Goal: Information Seeking & Learning: Learn about a topic

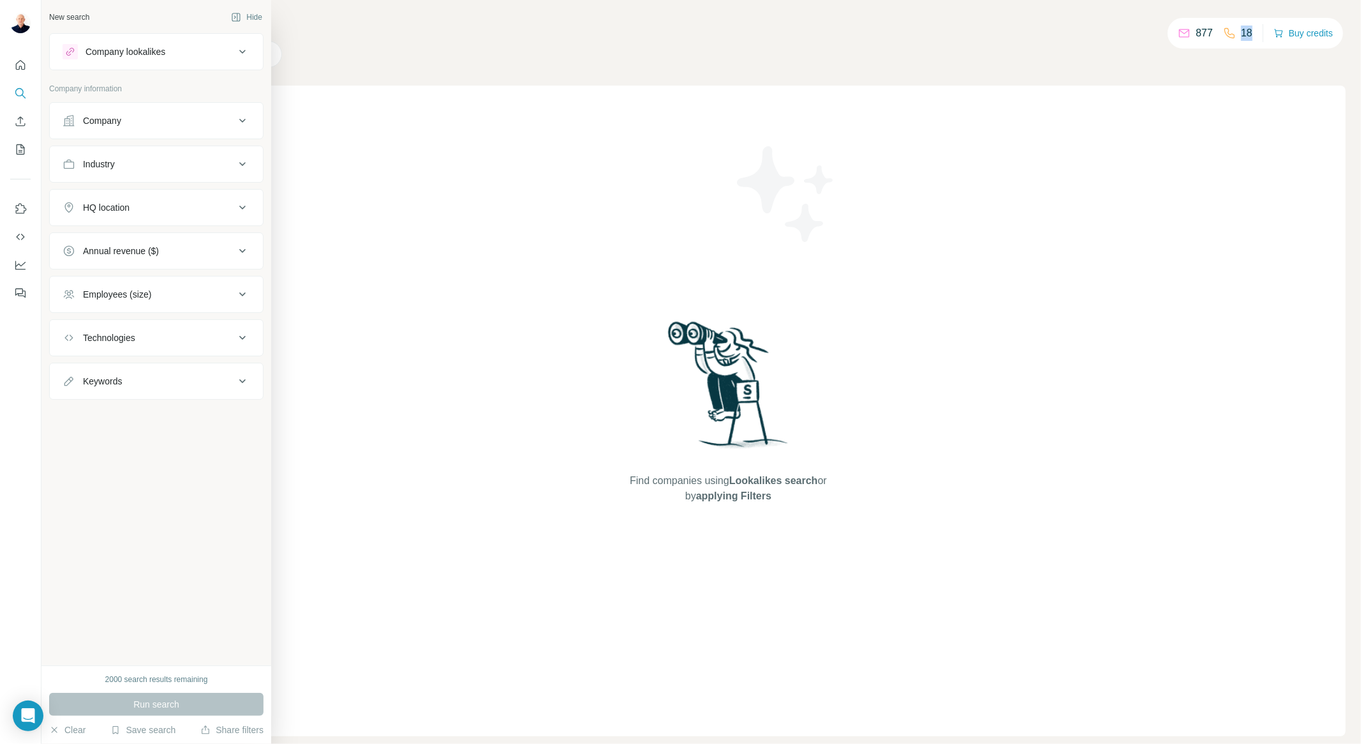
click at [157, 115] on div "Company" at bounding box center [149, 120] width 172 height 13
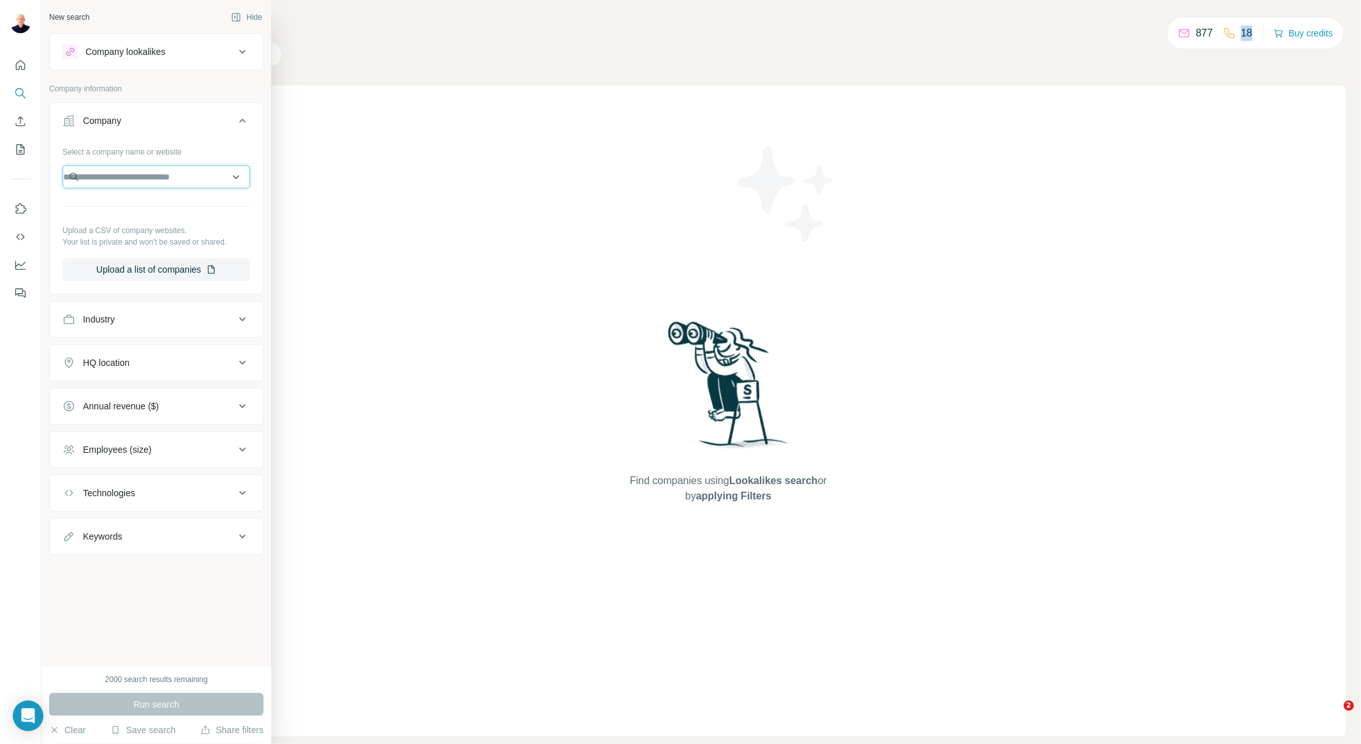
click at [128, 175] on input "text" at bounding box center [157, 176] width 188 height 23
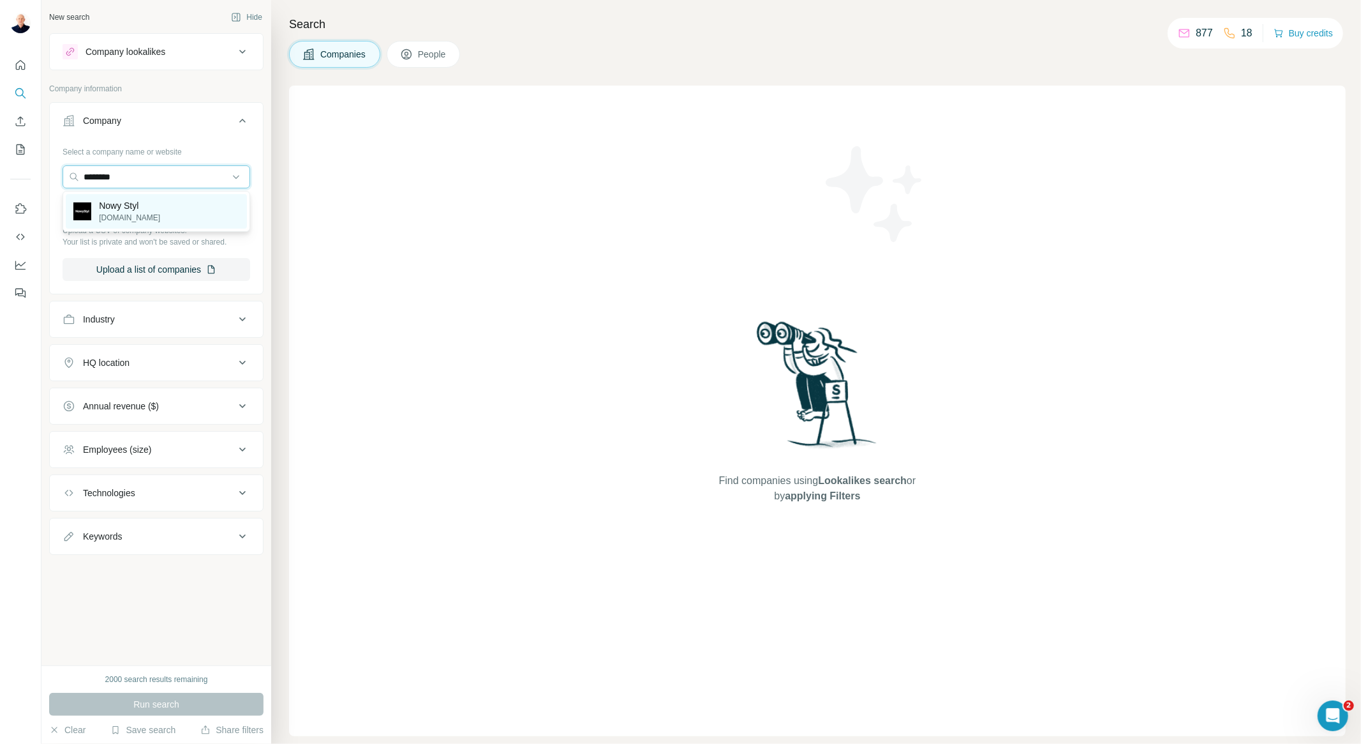
type input "********"
click at [130, 206] on p "Nowy Styl" at bounding box center [129, 205] width 61 height 13
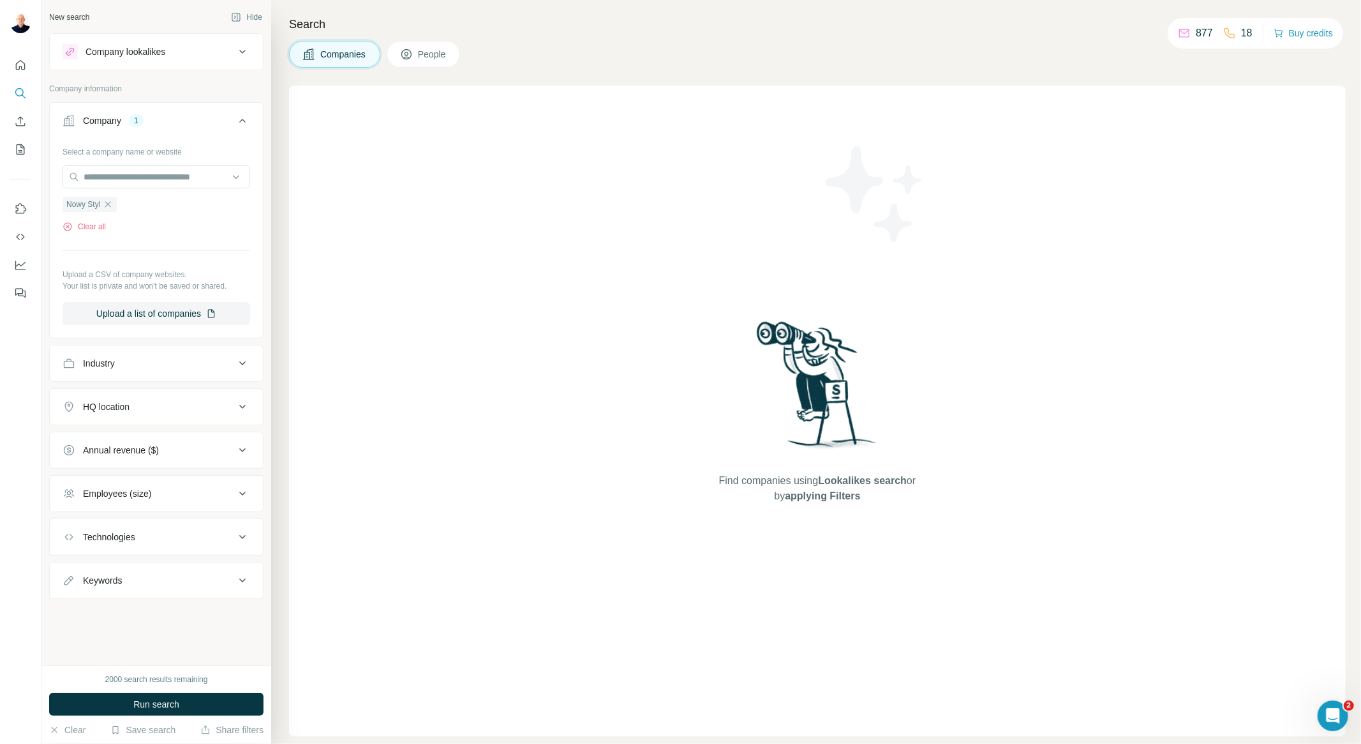
click at [428, 46] on button "People" at bounding box center [424, 54] width 74 height 27
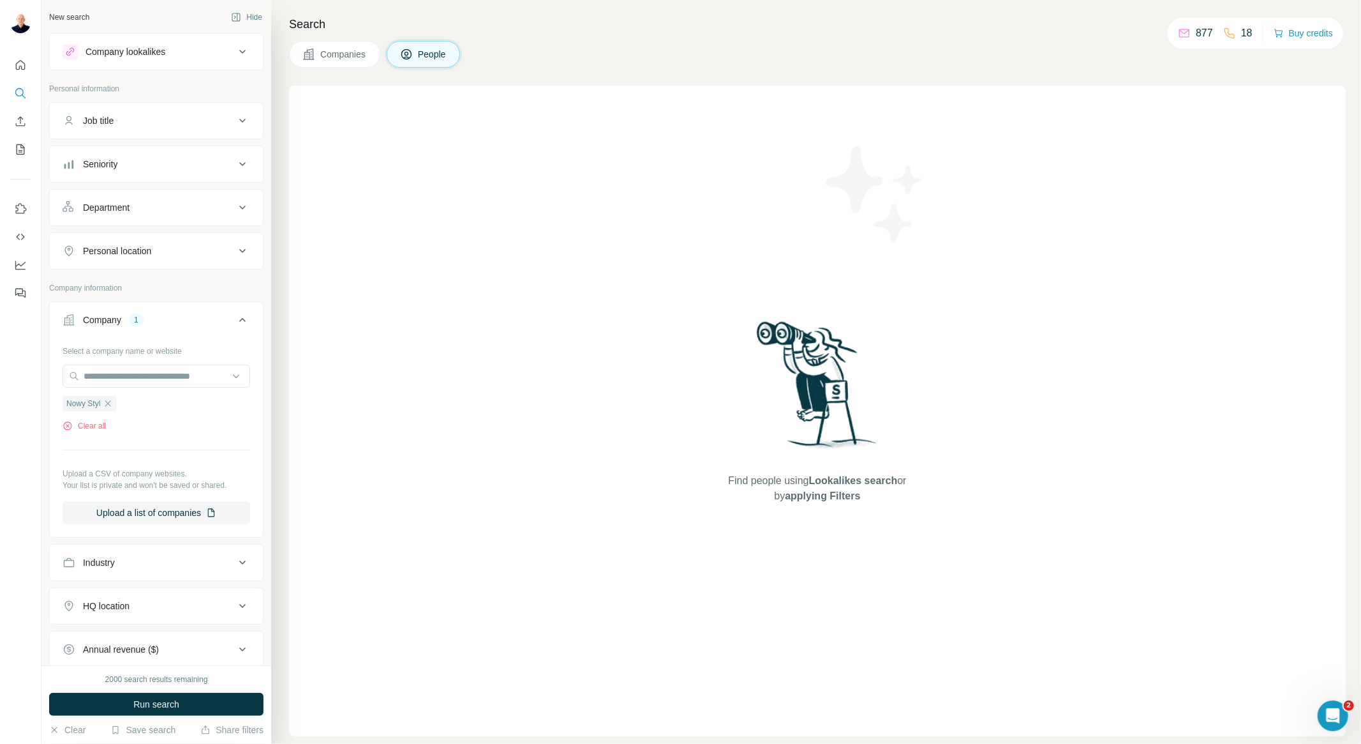
click at [147, 161] on div "Seniority" at bounding box center [149, 164] width 172 height 13
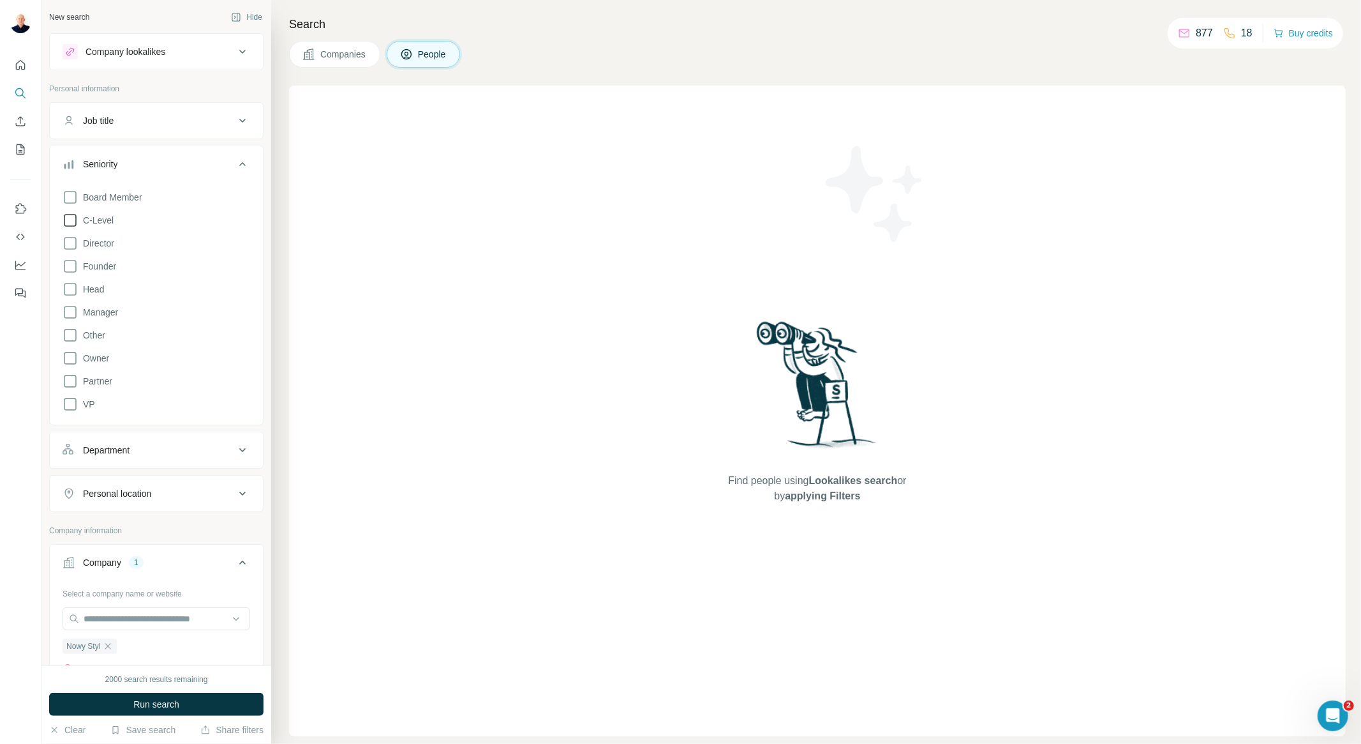
click at [72, 218] on icon at bounding box center [70, 220] width 15 height 15
click at [68, 195] on icon at bounding box center [70, 197] width 15 height 15
click at [69, 241] on icon at bounding box center [70, 243] width 15 height 15
click at [71, 402] on icon at bounding box center [70, 403] width 15 height 15
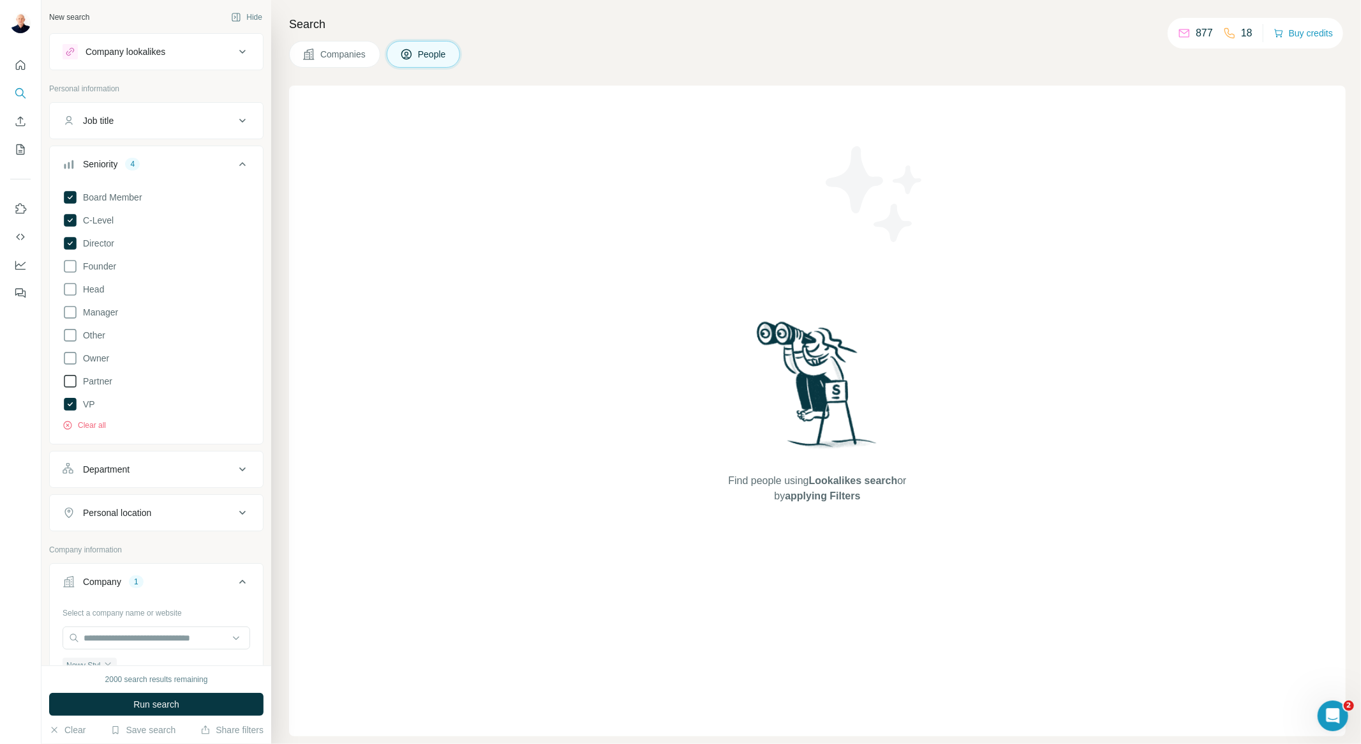
click at [68, 380] on icon at bounding box center [70, 380] width 15 height 15
click at [73, 288] on icon at bounding box center [70, 288] width 15 height 15
click at [176, 475] on div "Department" at bounding box center [149, 469] width 172 height 13
click at [167, 495] on input at bounding box center [150, 501] width 158 height 14
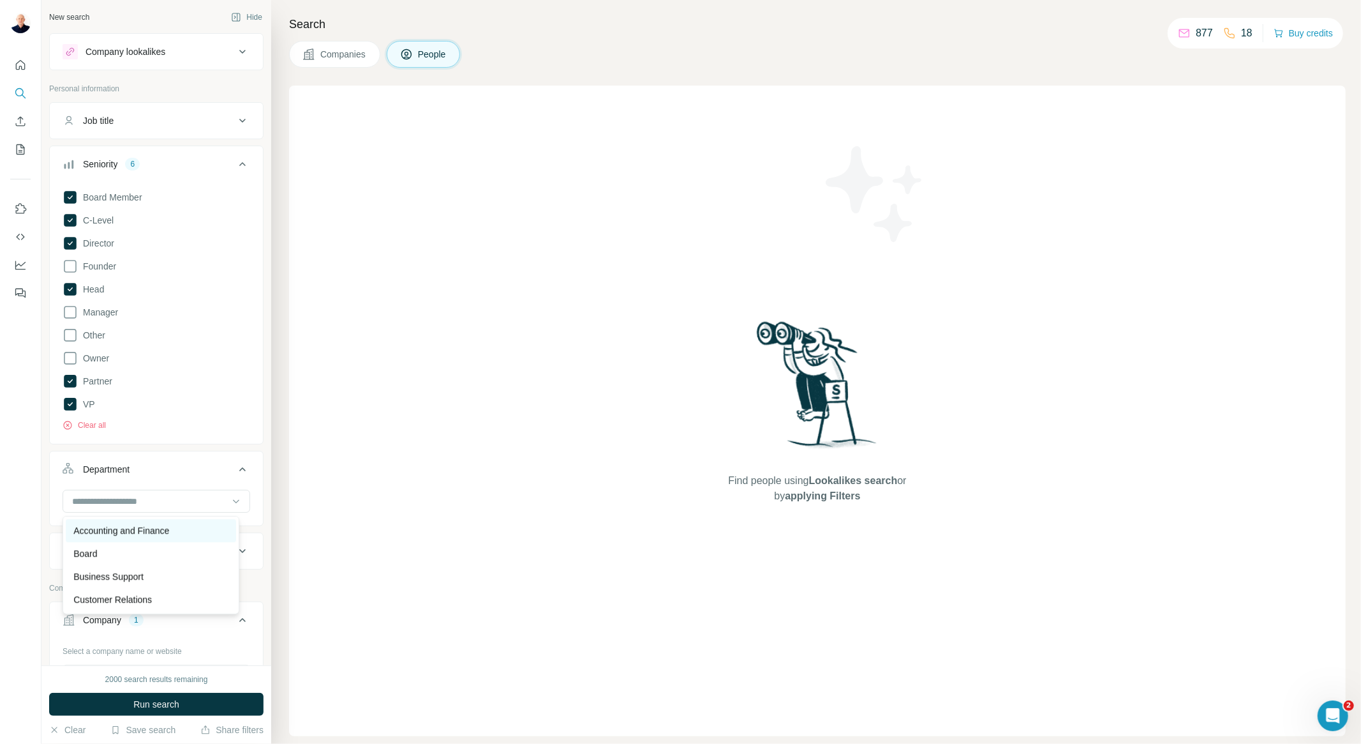
click at [169, 530] on p "Accounting and Finance" at bounding box center [121, 530] width 96 height 13
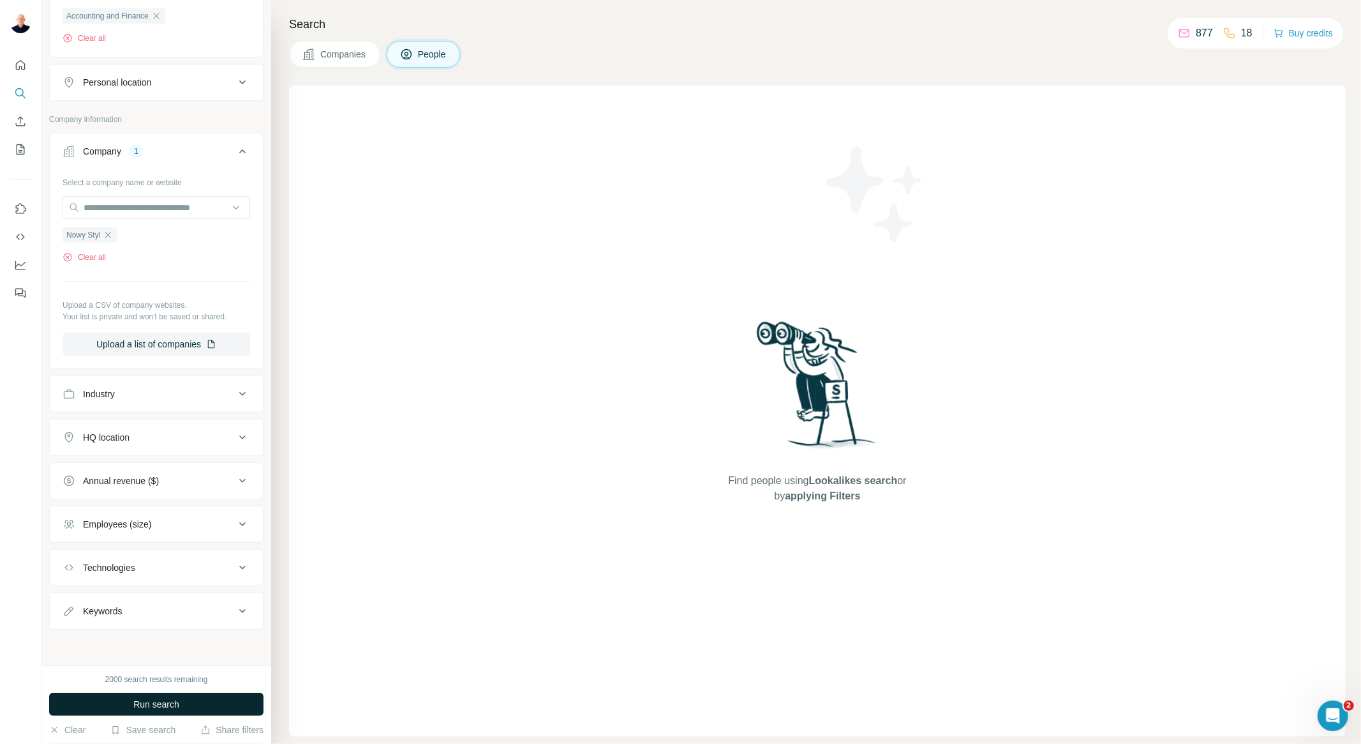
click at [191, 701] on button "Run search" at bounding box center [156, 703] width 214 height 23
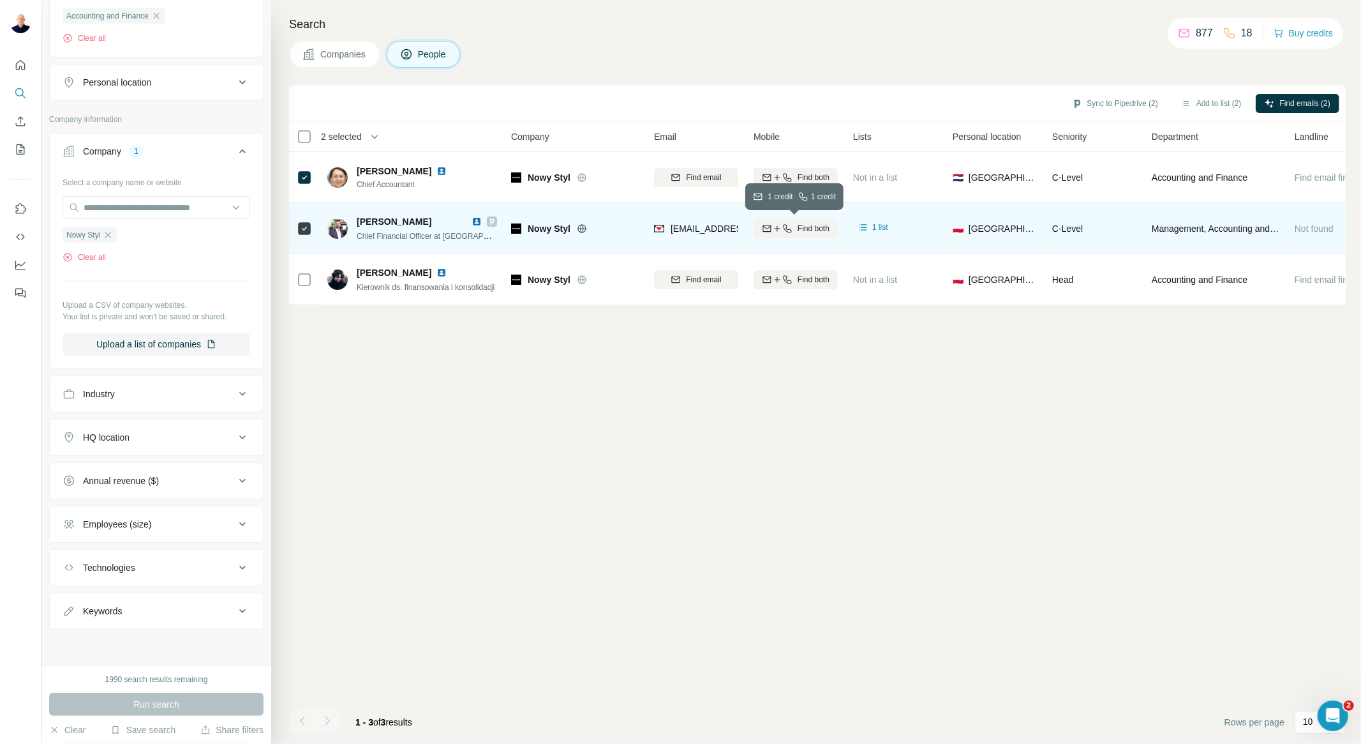
click at [819, 227] on span "Find both" at bounding box center [814, 228] width 32 height 11
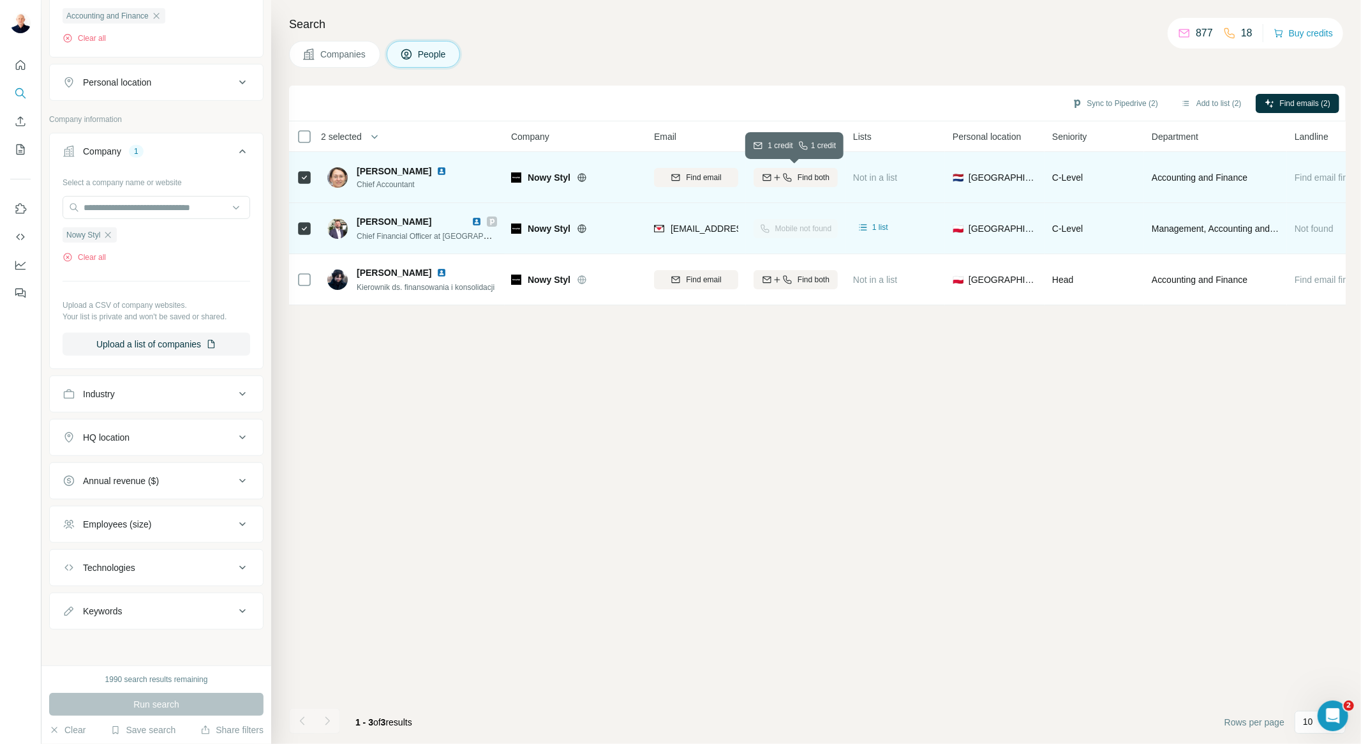
click at [805, 175] on span "Find both" at bounding box center [814, 177] width 32 height 11
drag, startPoint x: 1024, startPoint y: 177, endPoint x: 955, endPoint y: 174, distance: 68.4
click at [955, 174] on div "🇳🇱 [GEOGRAPHIC_DATA]" at bounding box center [995, 177] width 84 height 35
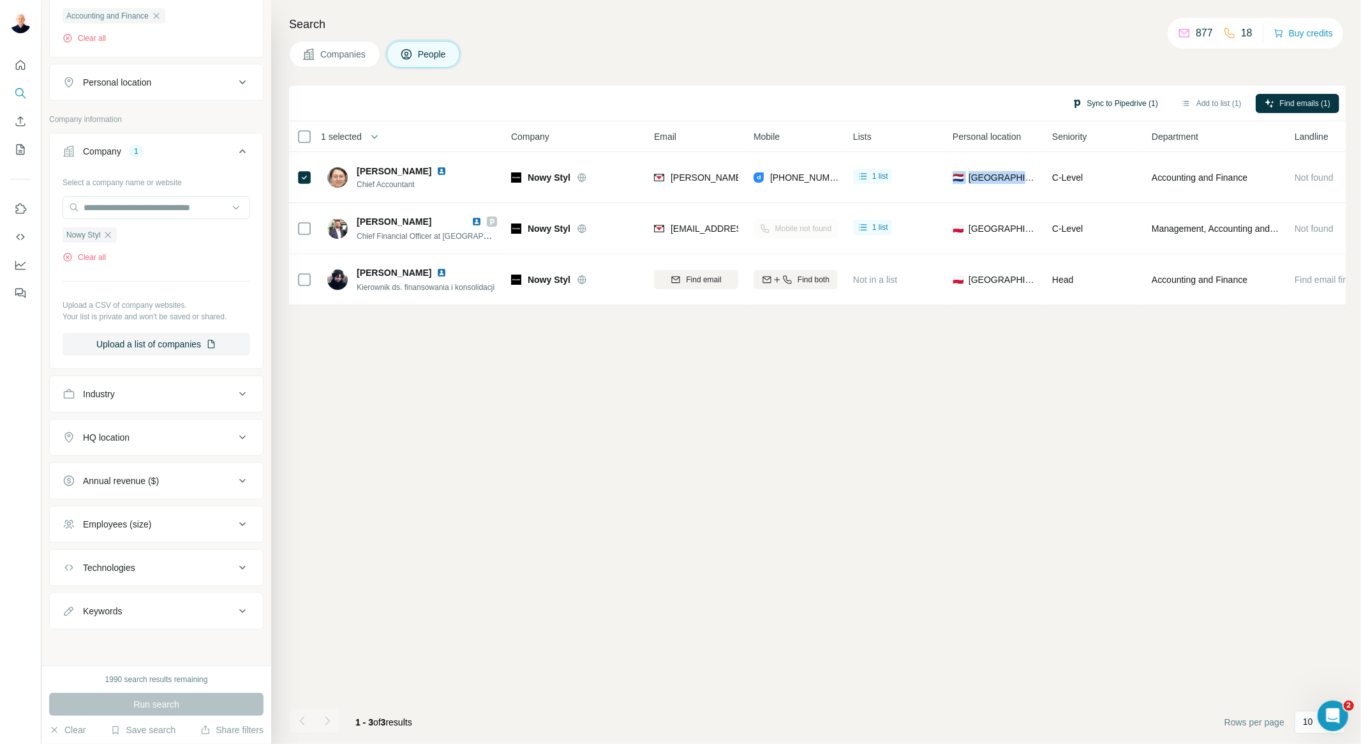
click at [1111, 98] on button "Sync to Pipedrive (1)" at bounding box center [1115, 103] width 104 height 19
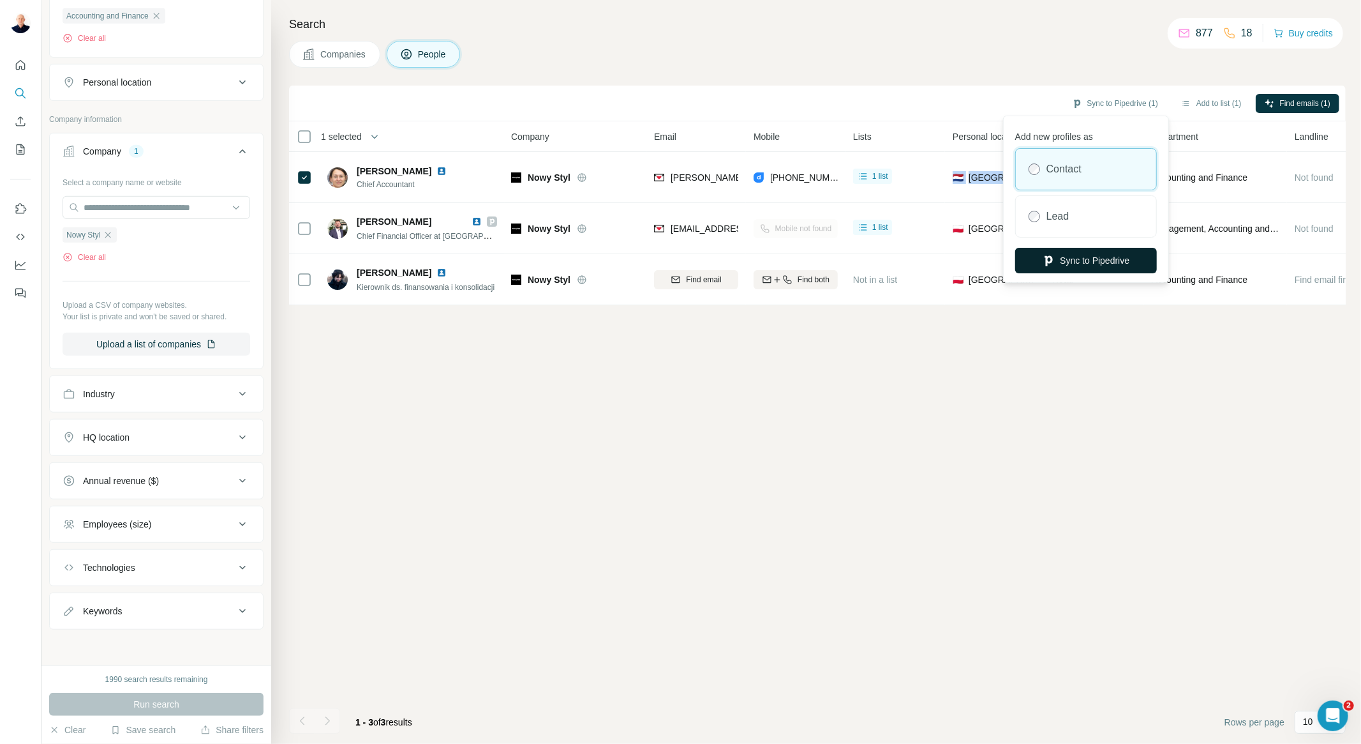
click at [1077, 263] on button "Sync to Pipedrive" at bounding box center [1086, 261] width 142 height 26
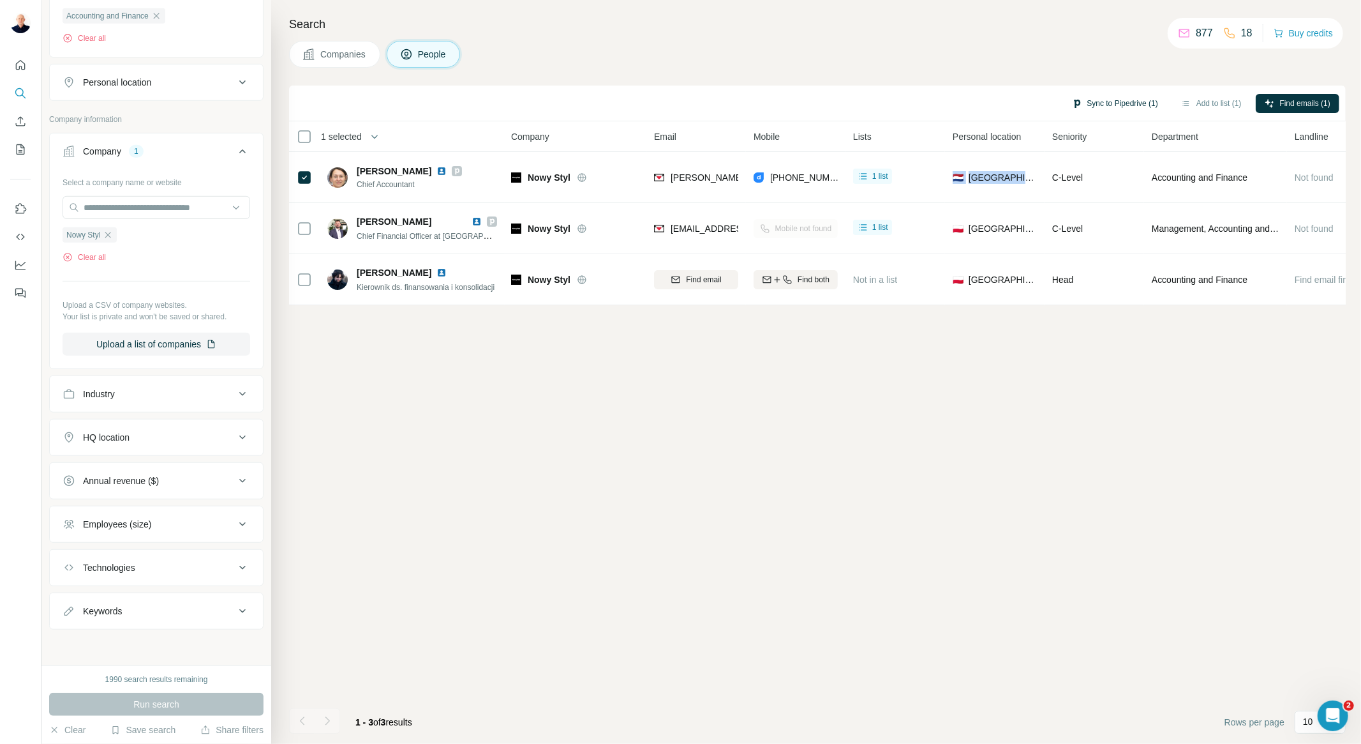
click at [1102, 102] on button "Sync to Pipedrive (1)" at bounding box center [1115, 103] width 104 height 19
click at [1097, 192] on button "Sync to Pipedrive" at bounding box center [1086, 198] width 142 height 26
click at [109, 233] on icon "button" at bounding box center [108, 235] width 10 height 10
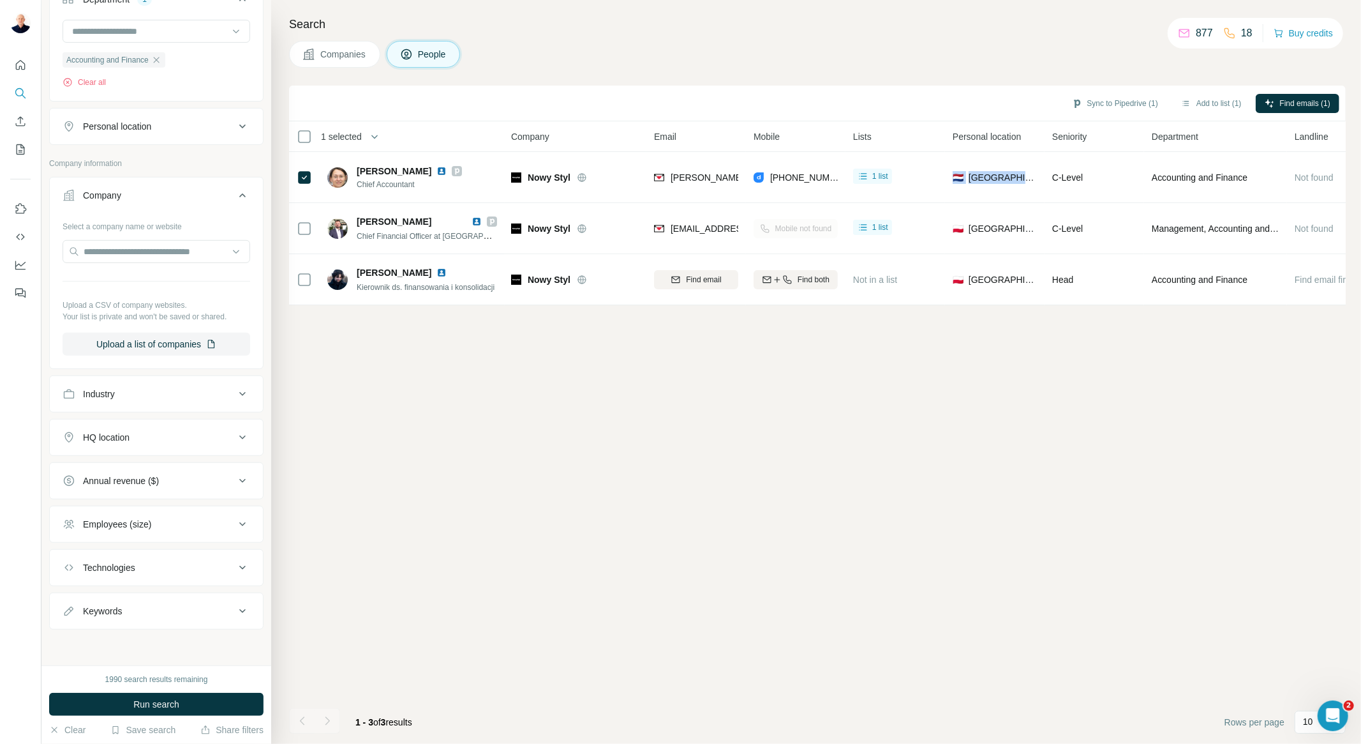
scroll to position [472, 0]
click at [121, 245] on input "text" at bounding box center [157, 251] width 188 height 23
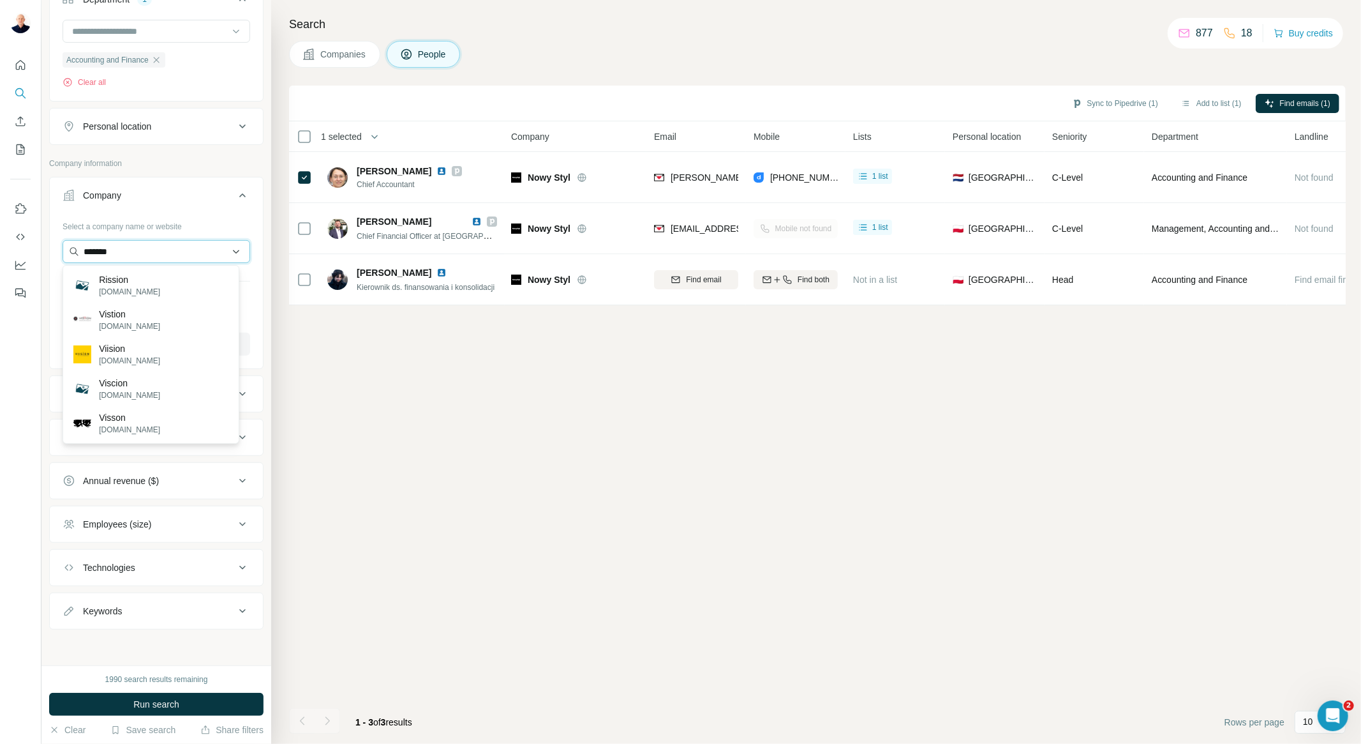
drag, startPoint x: 137, startPoint y: 250, endPoint x: 113, endPoint y: 253, distance: 24.6
click at [71, 243] on input "*******" at bounding box center [157, 251] width 188 height 23
type input "**********"
click at [160, 278] on p "Vision Express" at bounding box center [129, 279] width 61 height 13
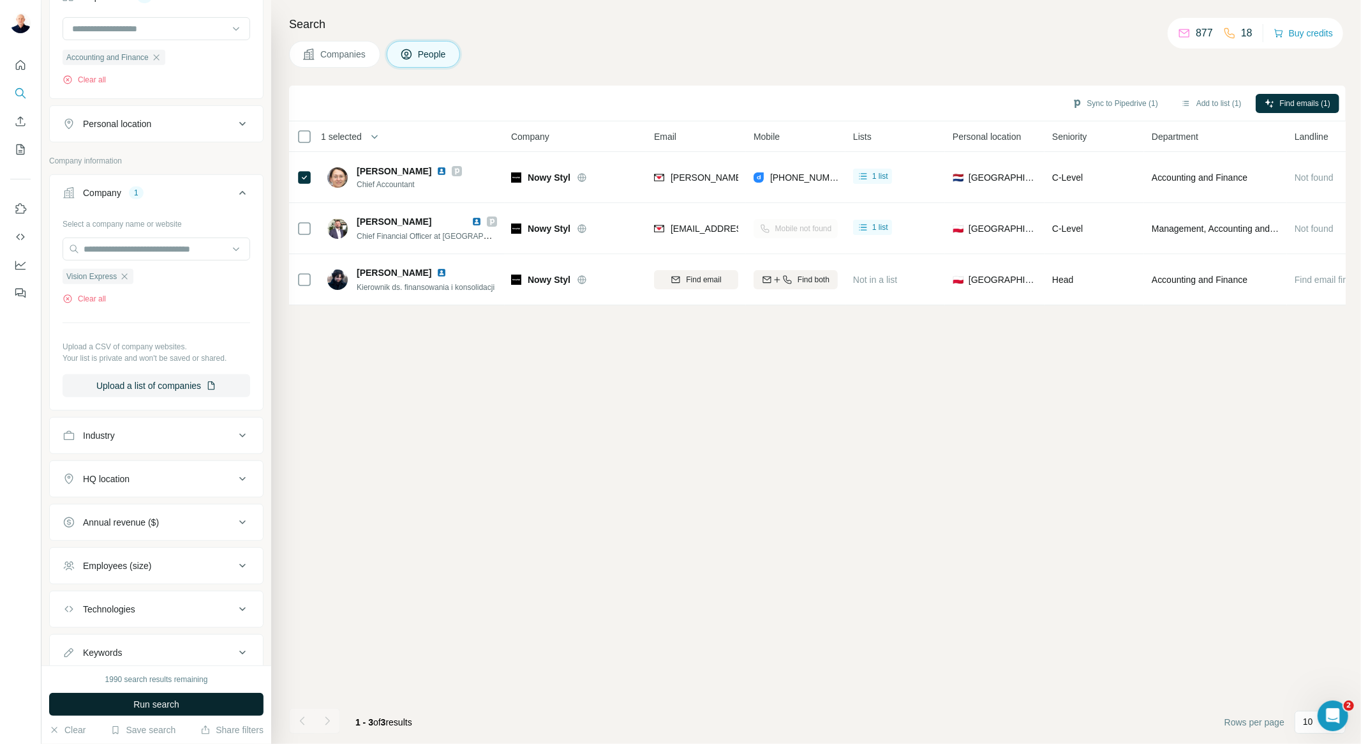
click at [171, 705] on span "Run search" at bounding box center [156, 704] width 46 height 13
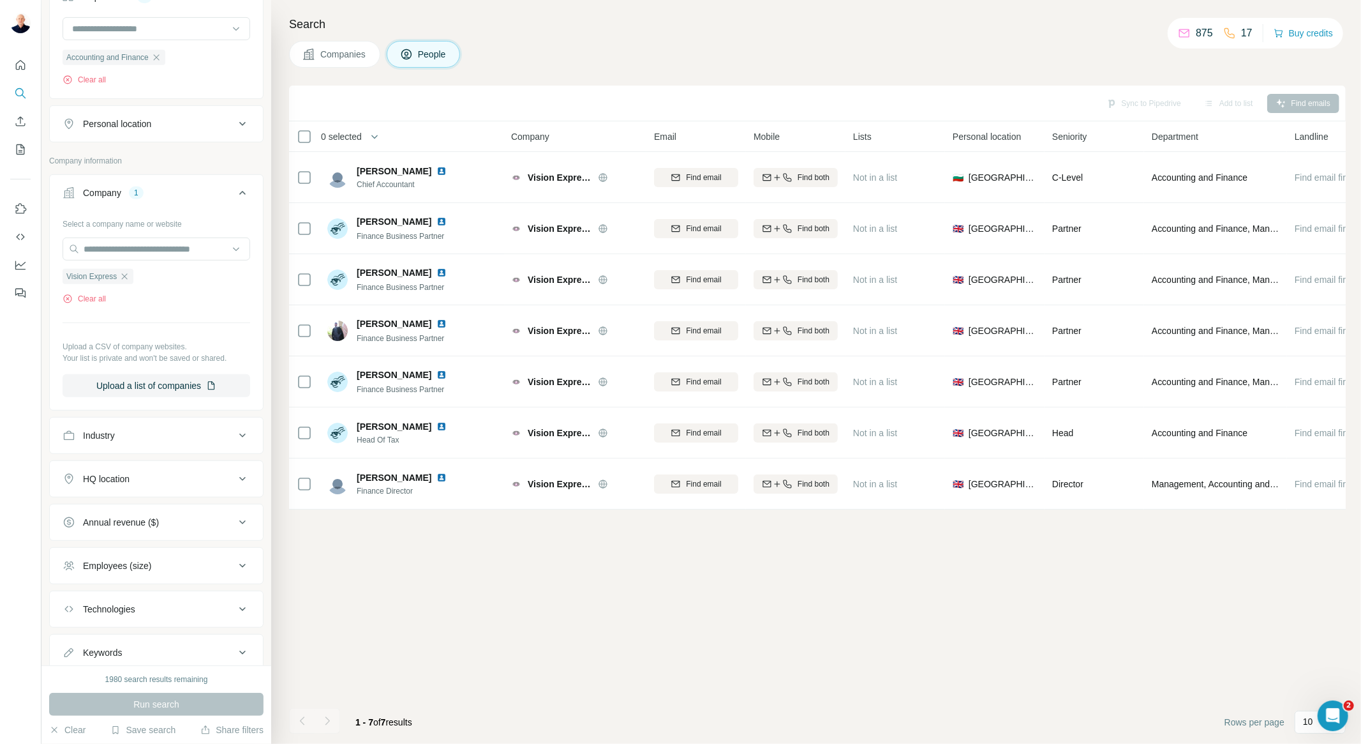
click at [151, 481] on div "HQ location" at bounding box center [149, 478] width 172 height 13
click at [163, 513] on input "text" at bounding box center [157, 510] width 188 height 23
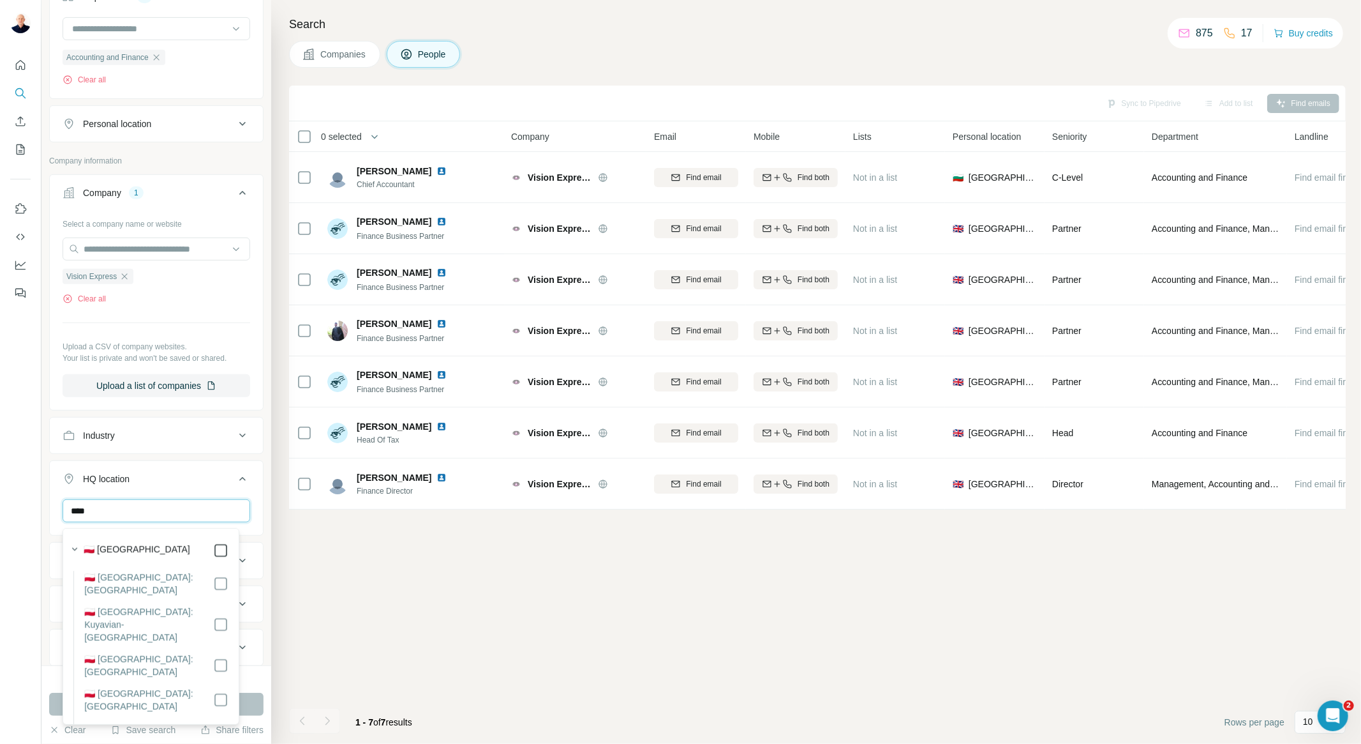
type input "****"
click at [289, 641] on div "Sync to Pipedrive Add to list Find emails 0 selected People Company Email Mobil…" at bounding box center [817, 415] width 1057 height 658
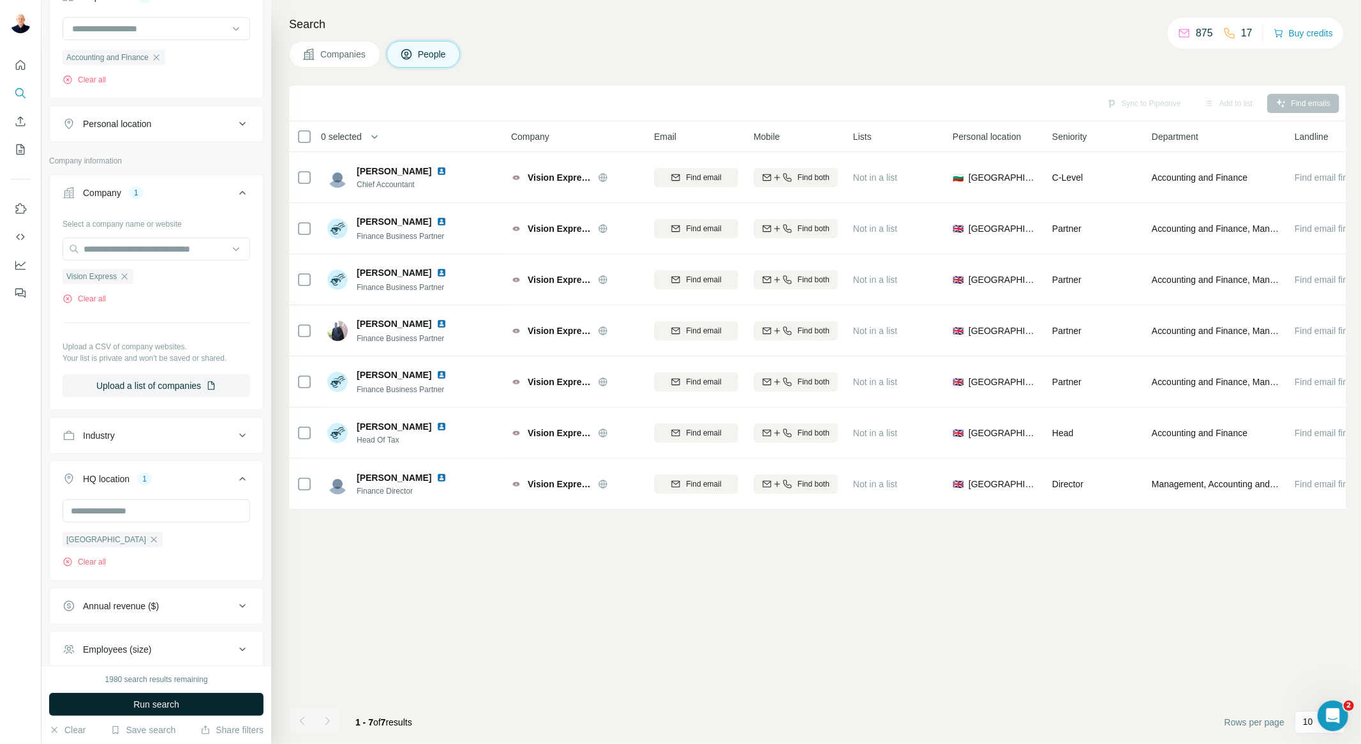
click at [219, 703] on button "Run search" at bounding box center [156, 703] width 214 height 23
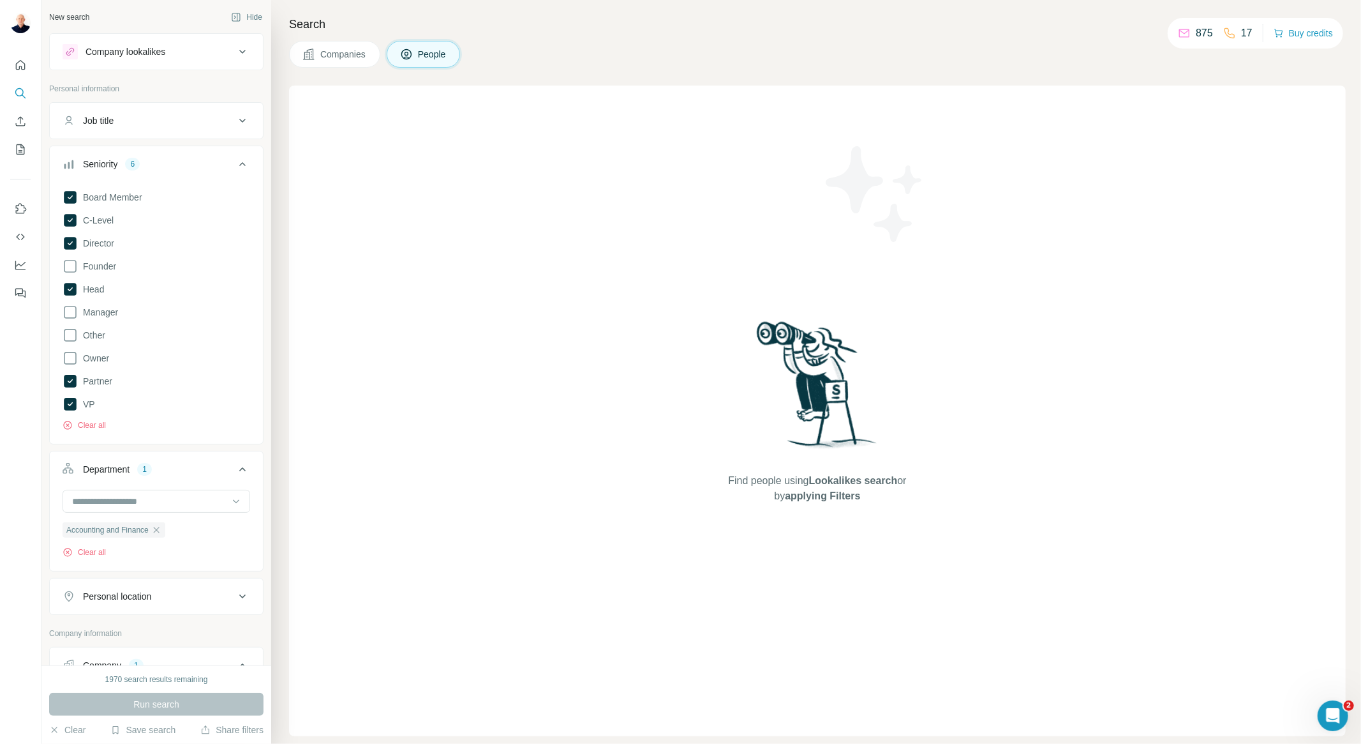
scroll to position [354, 0]
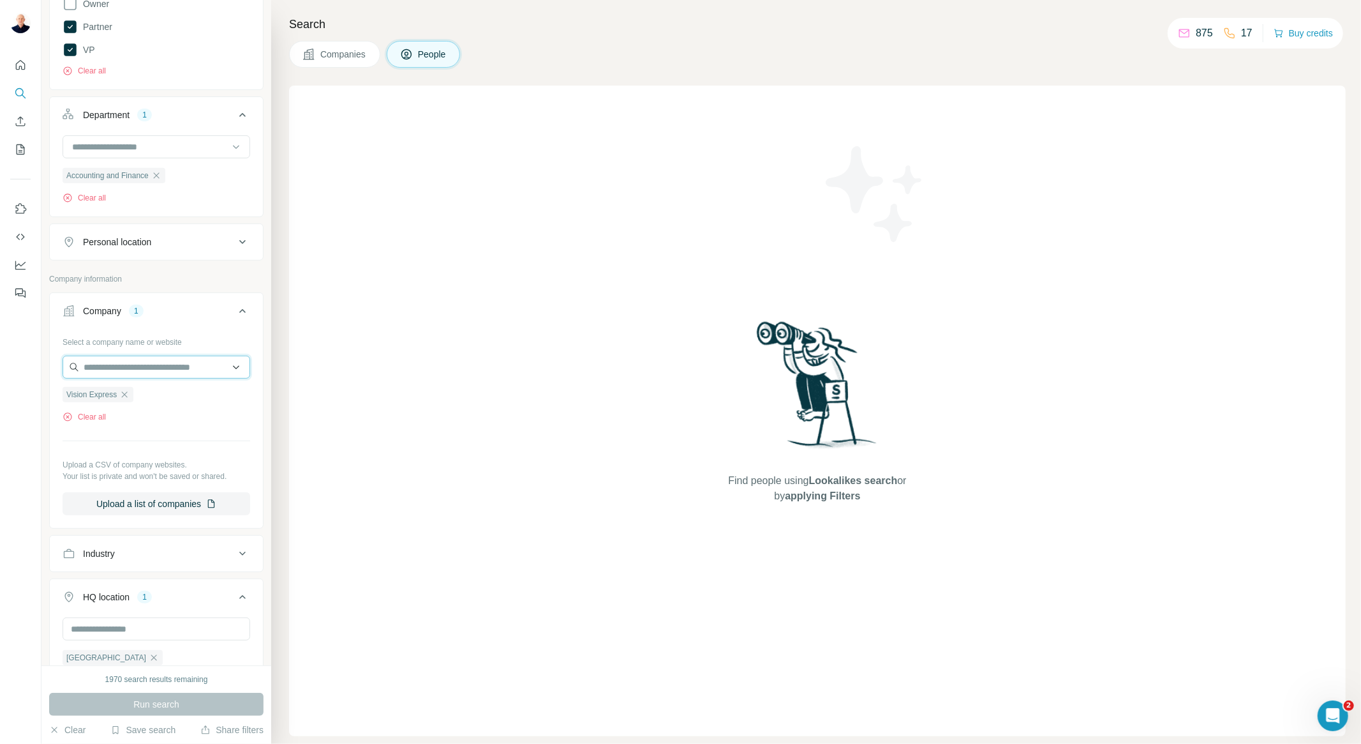
click at [124, 367] on input "text" at bounding box center [157, 367] width 188 height 23
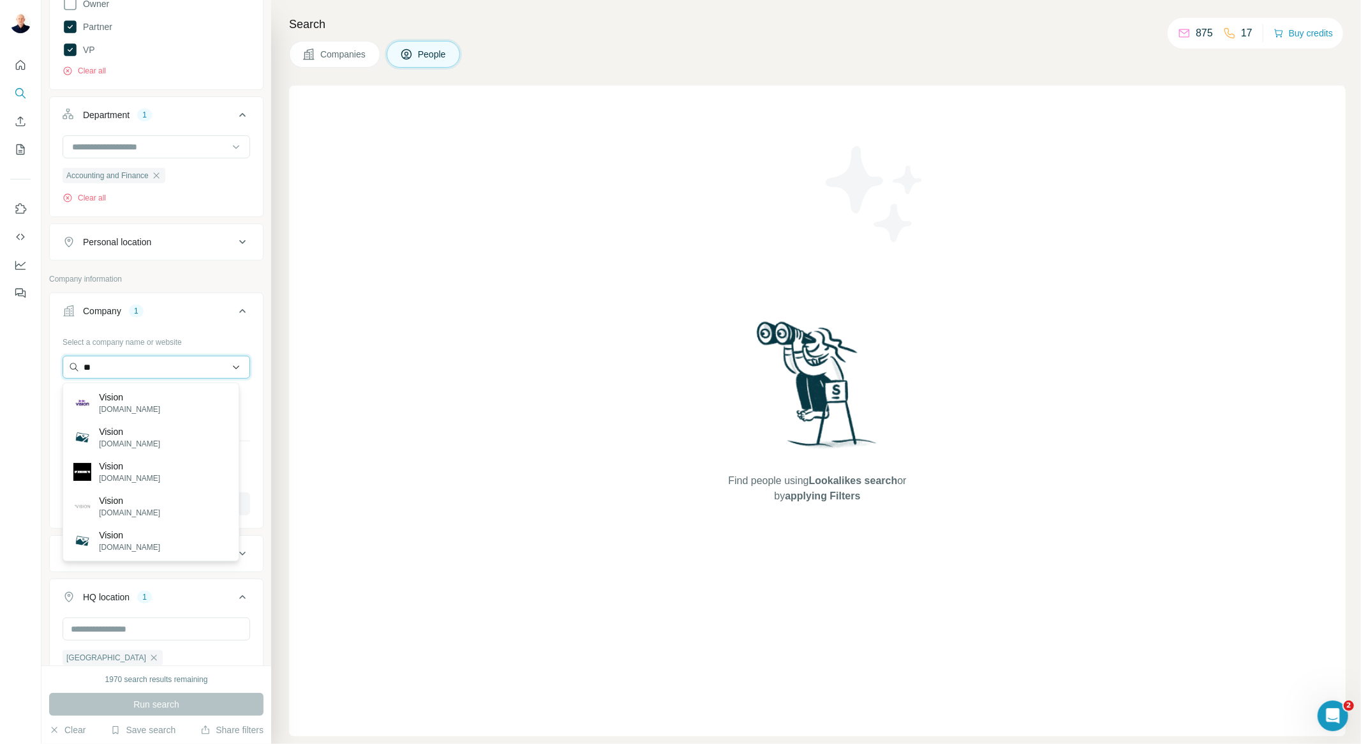
type input "*"
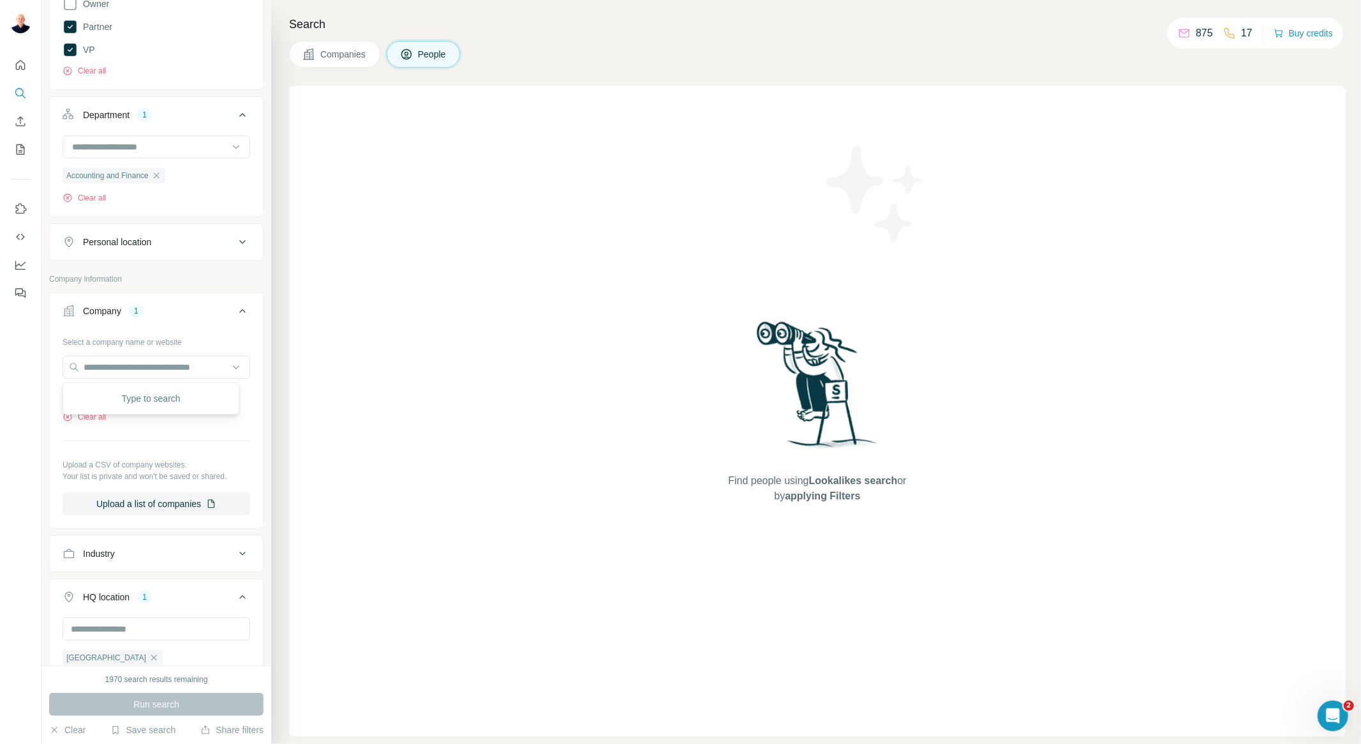
click at [258, 134] on div "New search Hide Company lookalikes Personal information Job title Seniority 6 B…" at bounding box center [156, 332] width 230 height 665
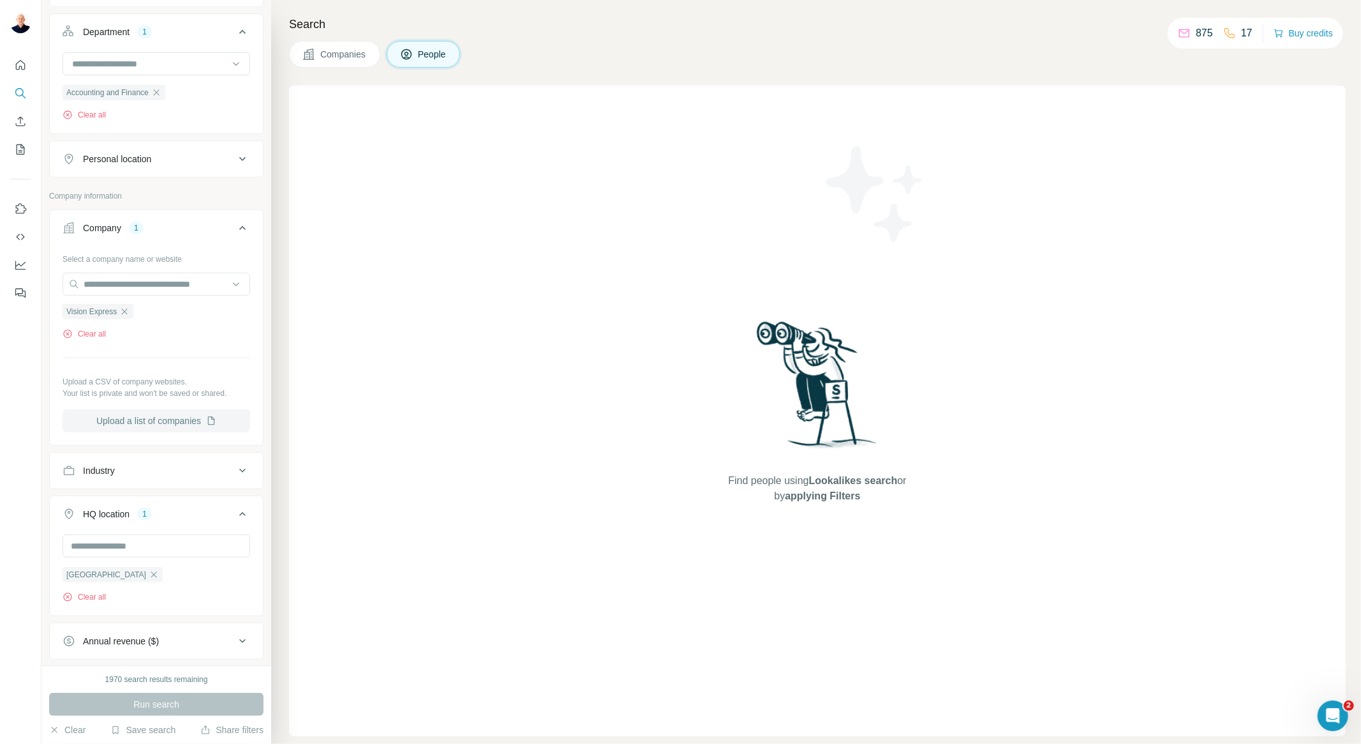
scroll to position [601, 0]
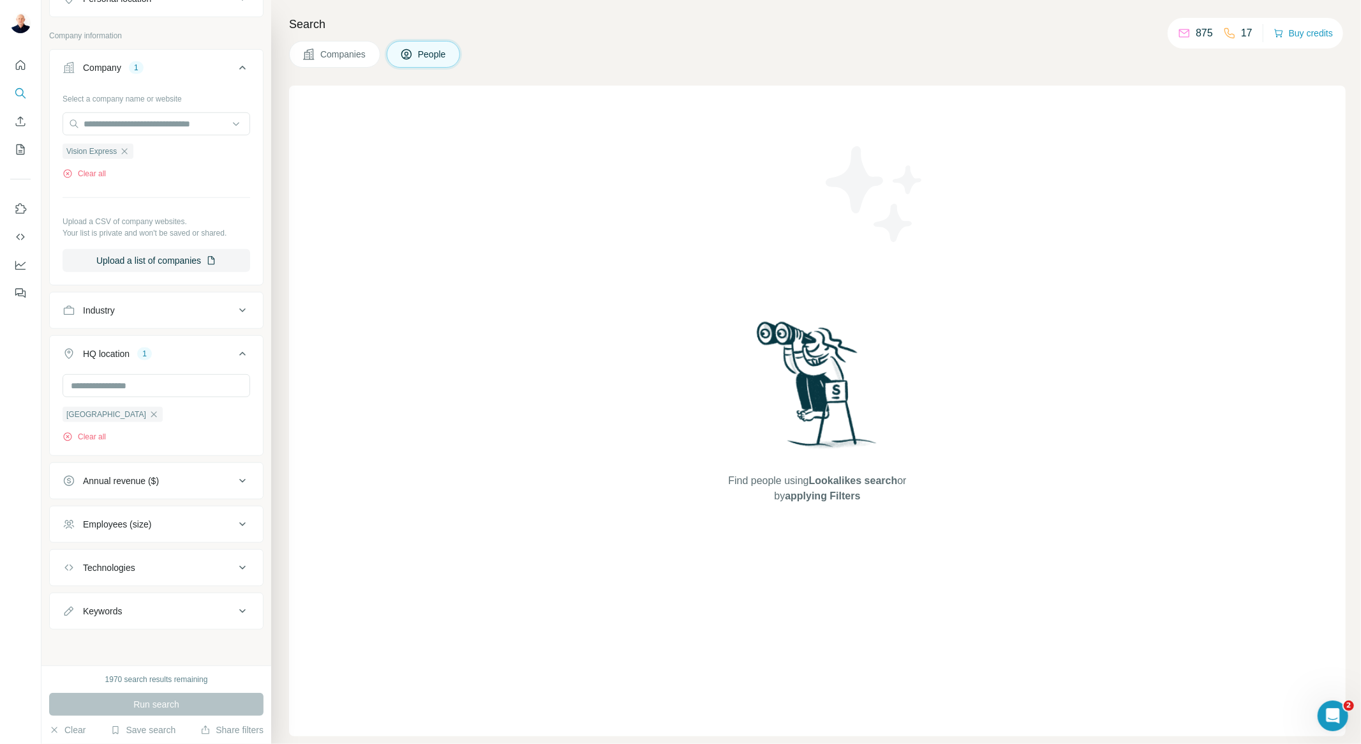
click at [129, 618] on button "Keywords" at bounding box center [156, 610] width 213 height 31
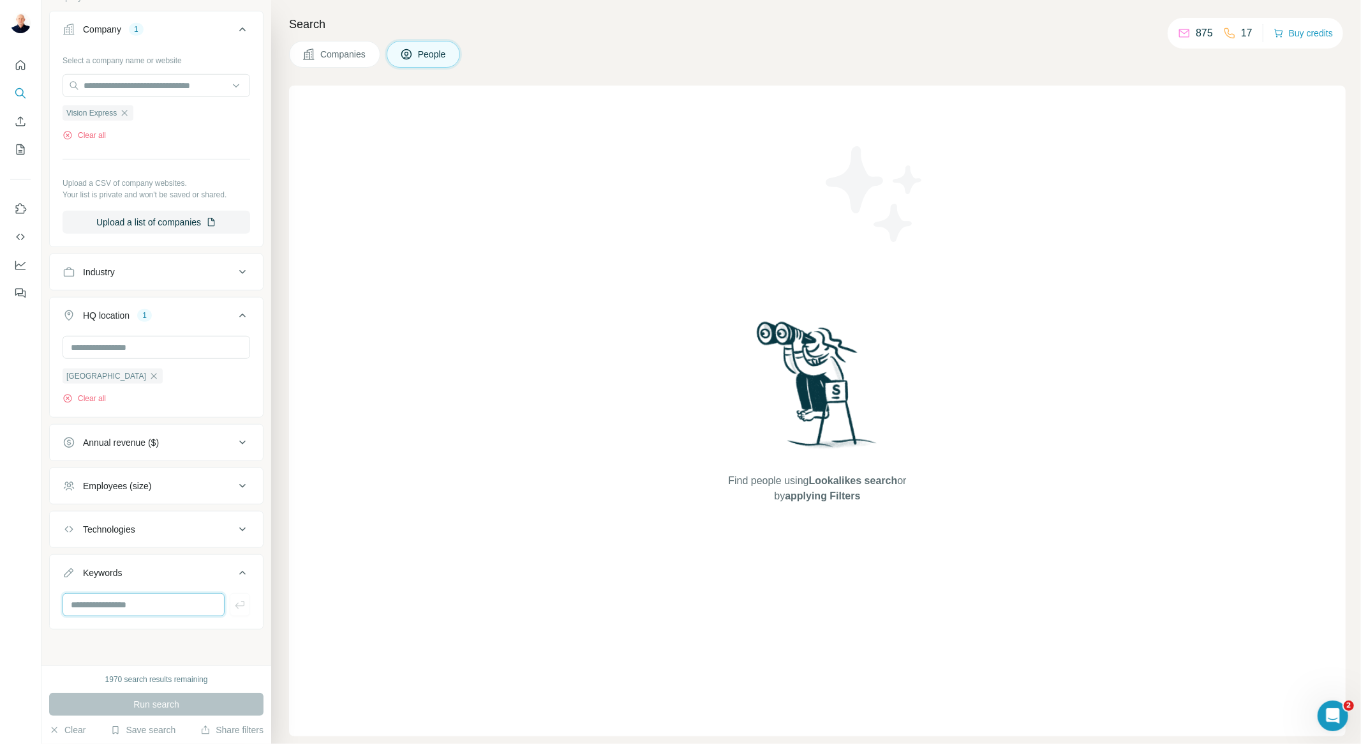
click at [150, 605] on input "text" at bounding box center [144, 604] width 162 height 23
type input "**********"
click at [236, 608] on button "button" at bounding box center [240, 604] width 20 height 23
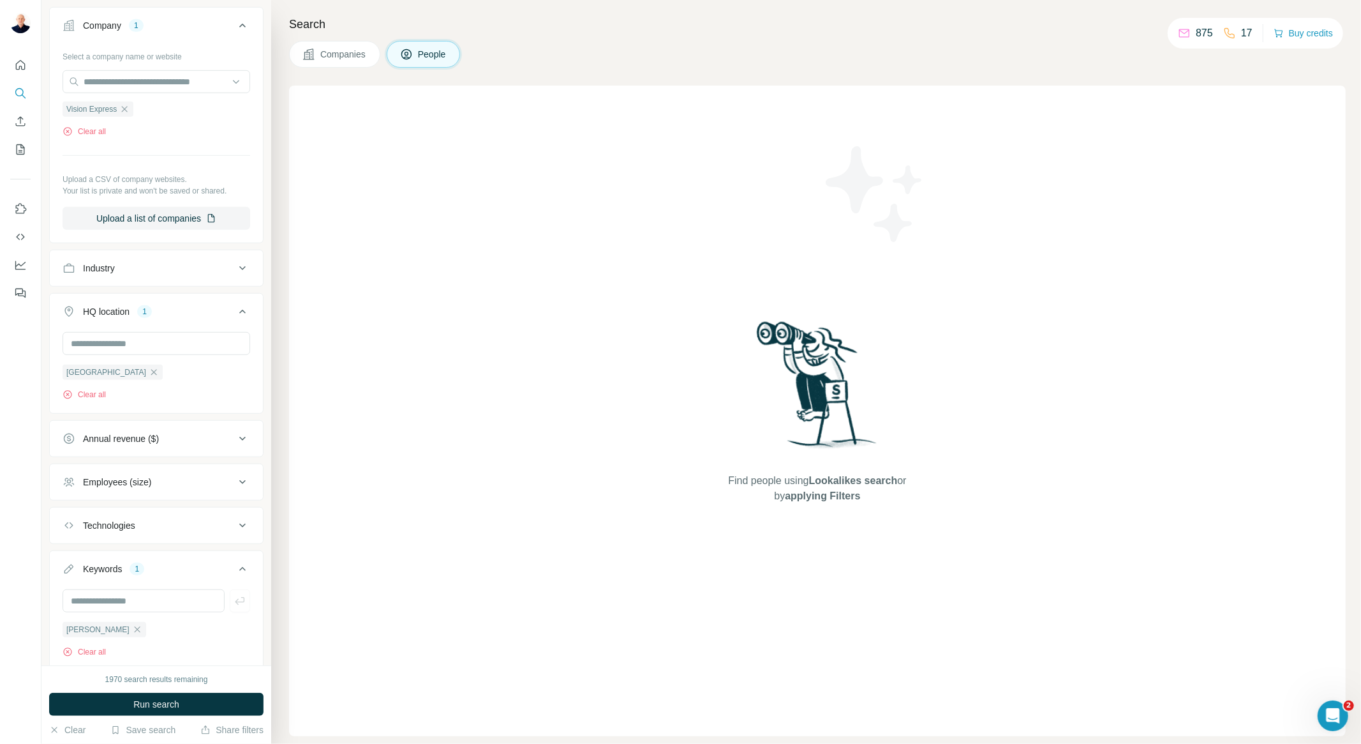
click at [179, 703] on span "Run search" at bounding box center [156, 704] width 46 height 13
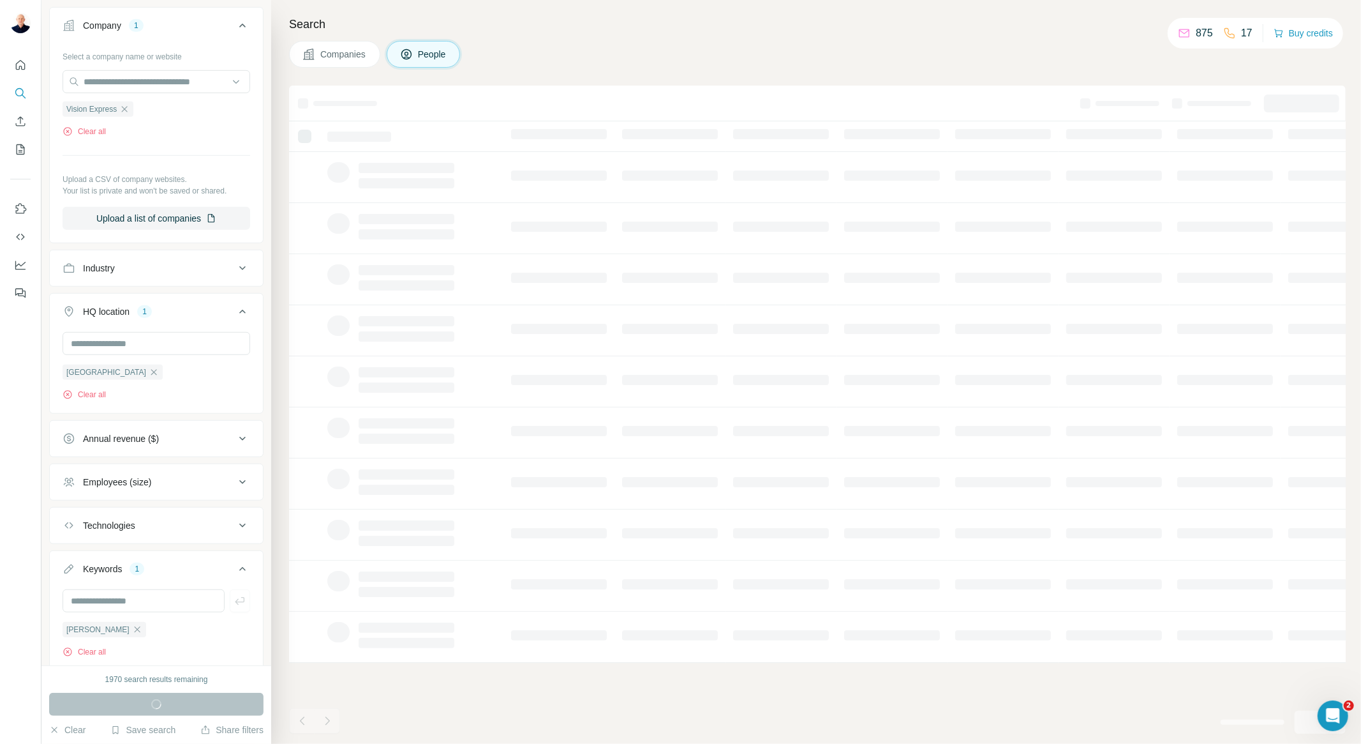
click at [112, 703] on div "Run search" at bounding box center [156, 703] width 214 height 23
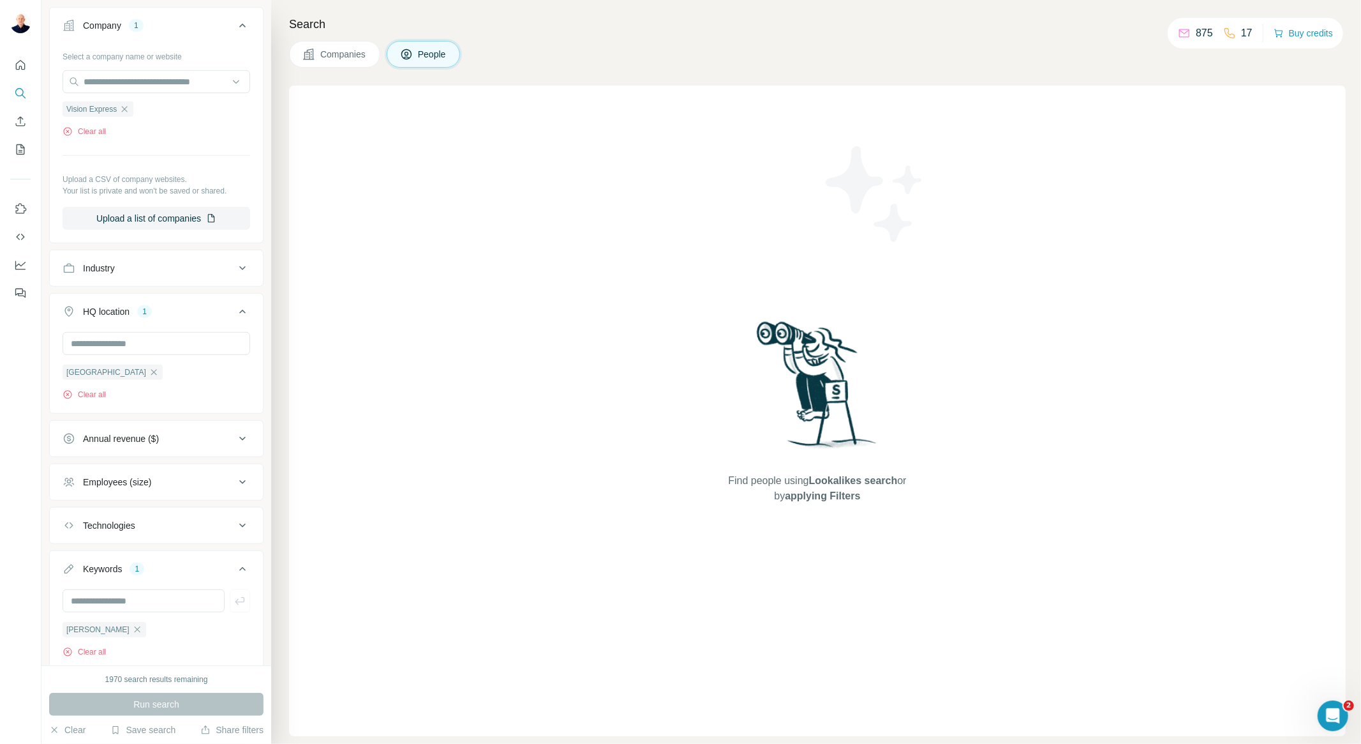
click at [133, 112] on div "Vision Express" at bounding box center [98, 108] width 71 height 15
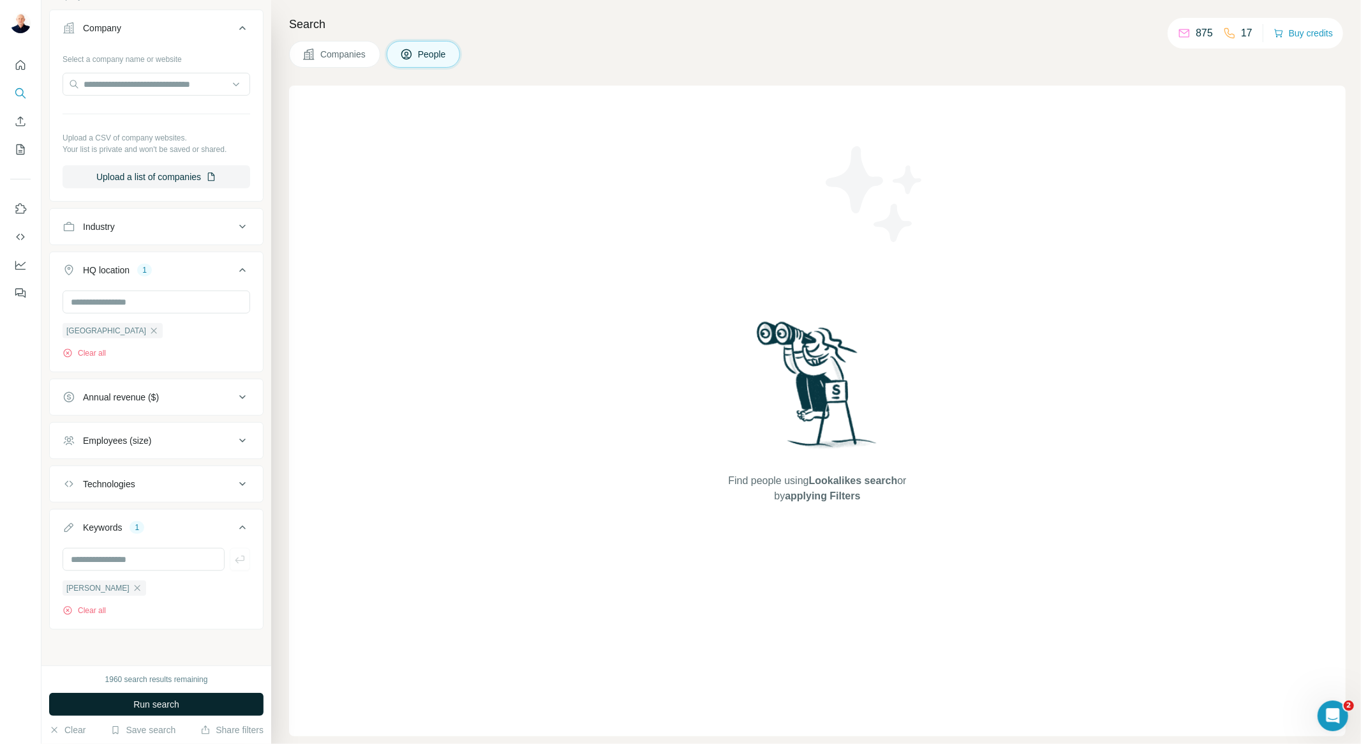
click at [179, 706] on span "Run search" at bounding box center [156, 704] width 46 height 13
click at [134, 588] on icon "button" at bounding box center [137, 588] width 6 height 6
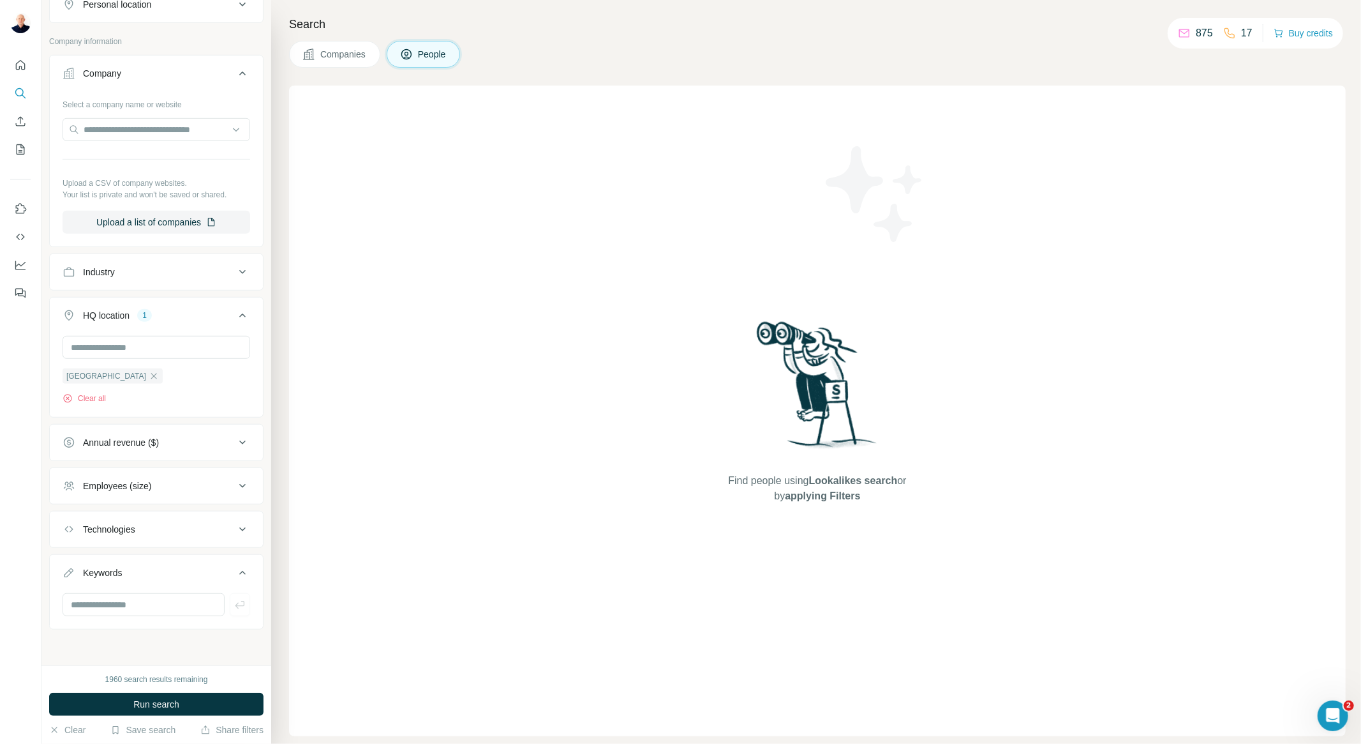
click at [135, 590] on button "Keywords" at bounding box center [156, 575] width 213 height 36
click at [122, 579] on div "Keywords" at bounding box center [102, 572] width 39 height 13
click at [126, 601] on input "text" at bounding box center [144, 604] width 162 height 23
type input "********"
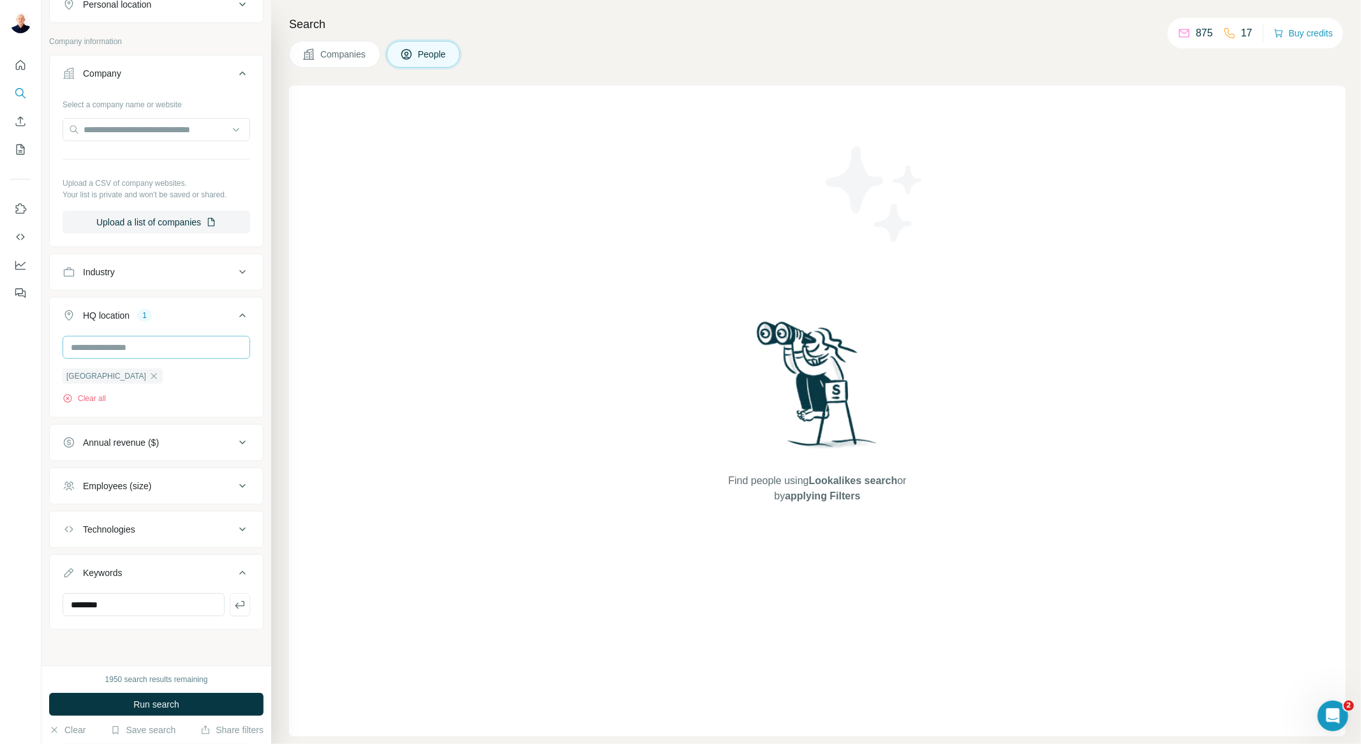
click at [151, 707] on span "Run search" at bounding box center [156, 704] width 46 height 13
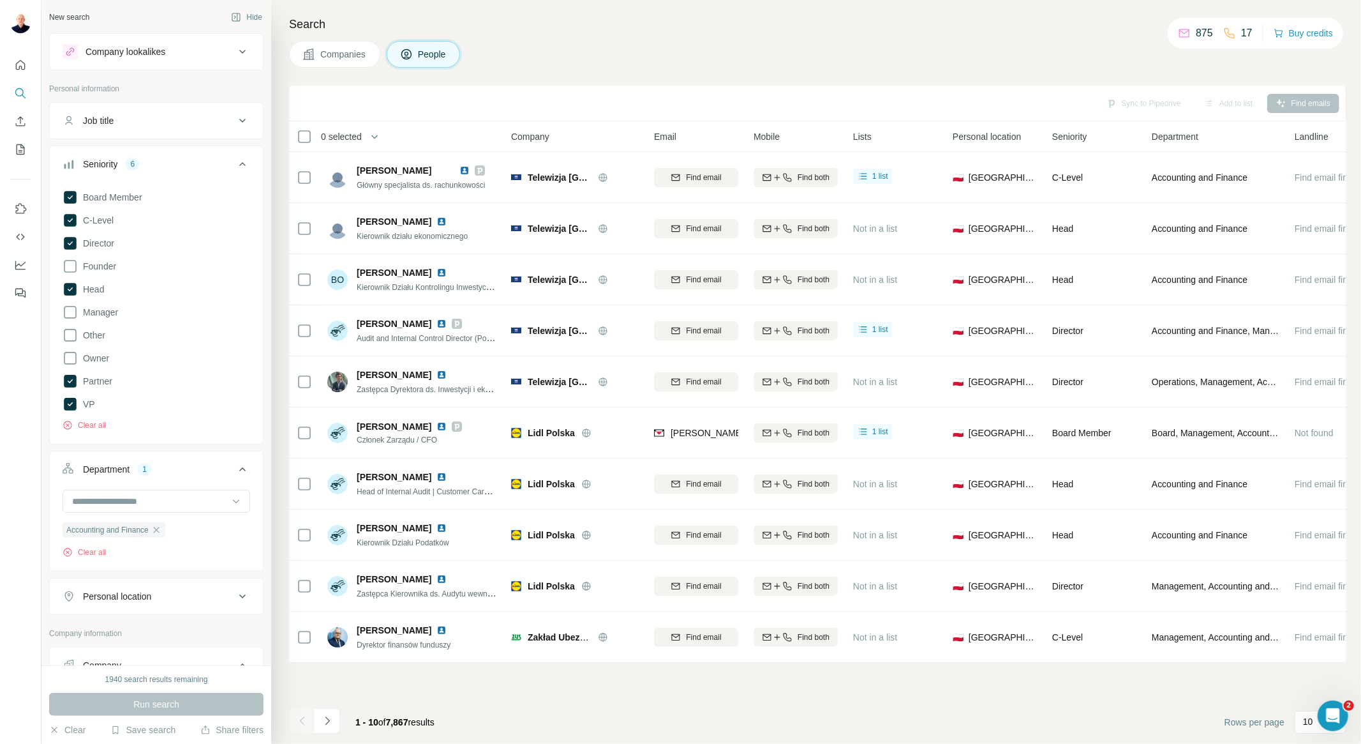
click at [337, 56] on span "Companies" at bounding box center [343, 54] width 47 height 13
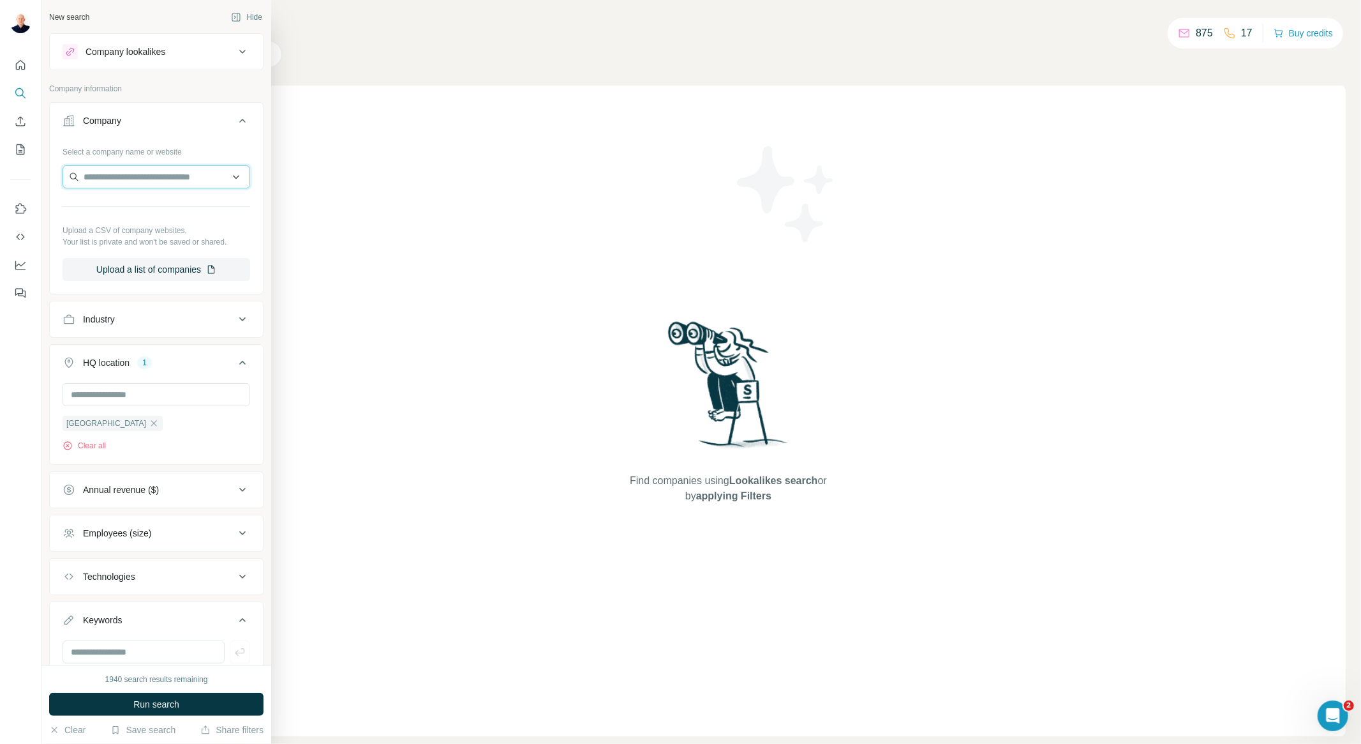
click at [117, 179] on input "text" at bounding box center [157, 176] width 188 height 23
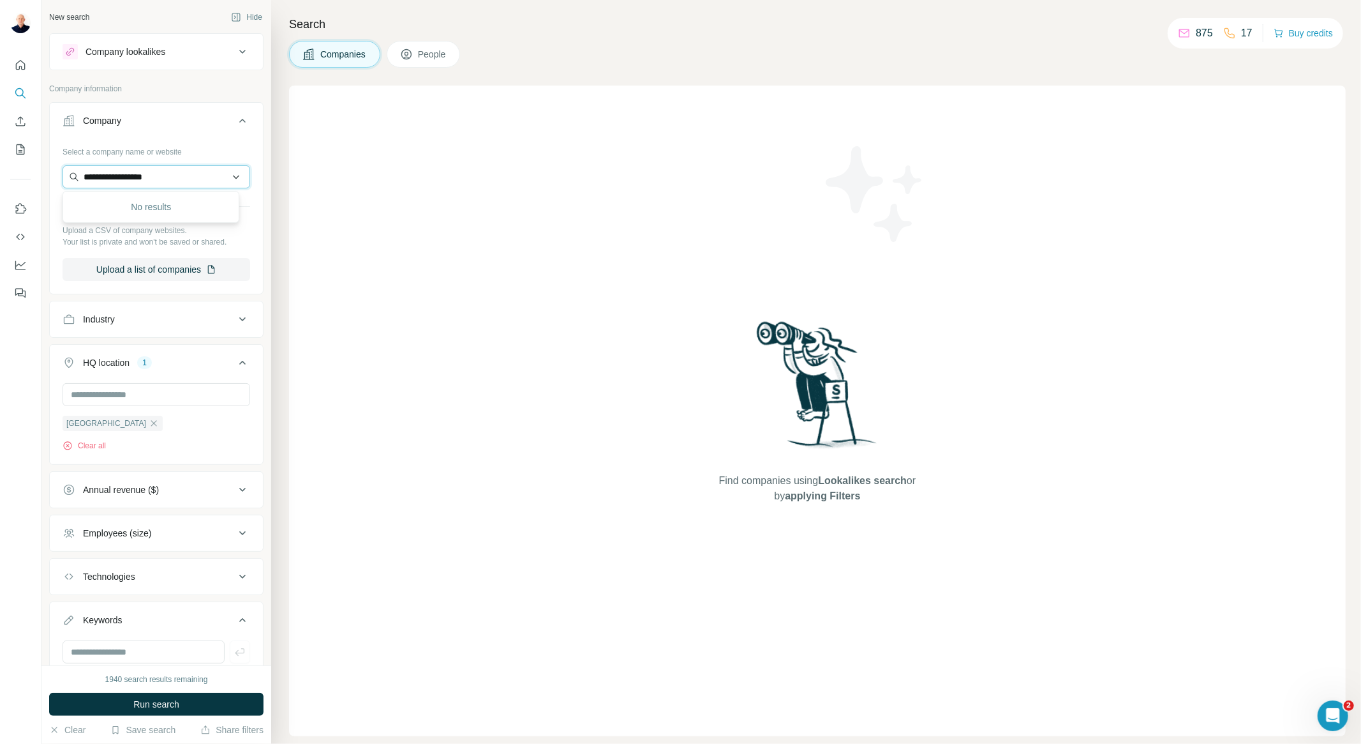
click at [183, 180] on input "**********" at bounding box center [157, 176] width 188 height 23
type input "**********"
drag, startPoint x: 157, startPoint y: 176, endPoint x: 86, endPoint y: 180, distance: 71.6
click at [86, 180] on input "**********" at bounding box center [157, 176] width 188 height 23
click at [565, 26] on h4 "Search" at bounding box center [817, 24] width 1057 height 18
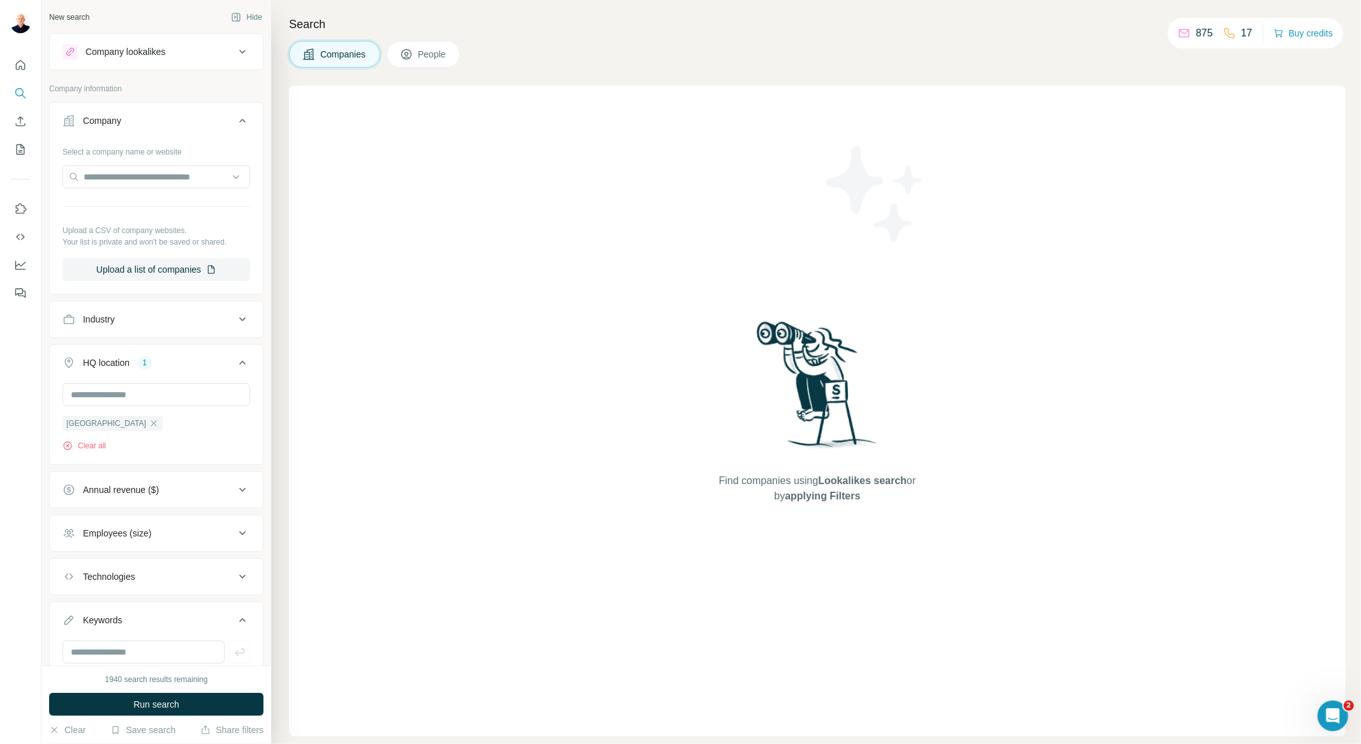
click at [443, 296] on div "Find companies using Lookalikes search or by applying Filters" at bounding box center [817, 411] width 1057 height 650
click at [555, 455] on div "Find companies using Lookalikes search or by applying Filters" at bounding box center [817, 411] width 1057 height 650
click at [1319, 712] on div "Open Intercom Messenger" at bounding box center [1331, 713] width 42 height 42
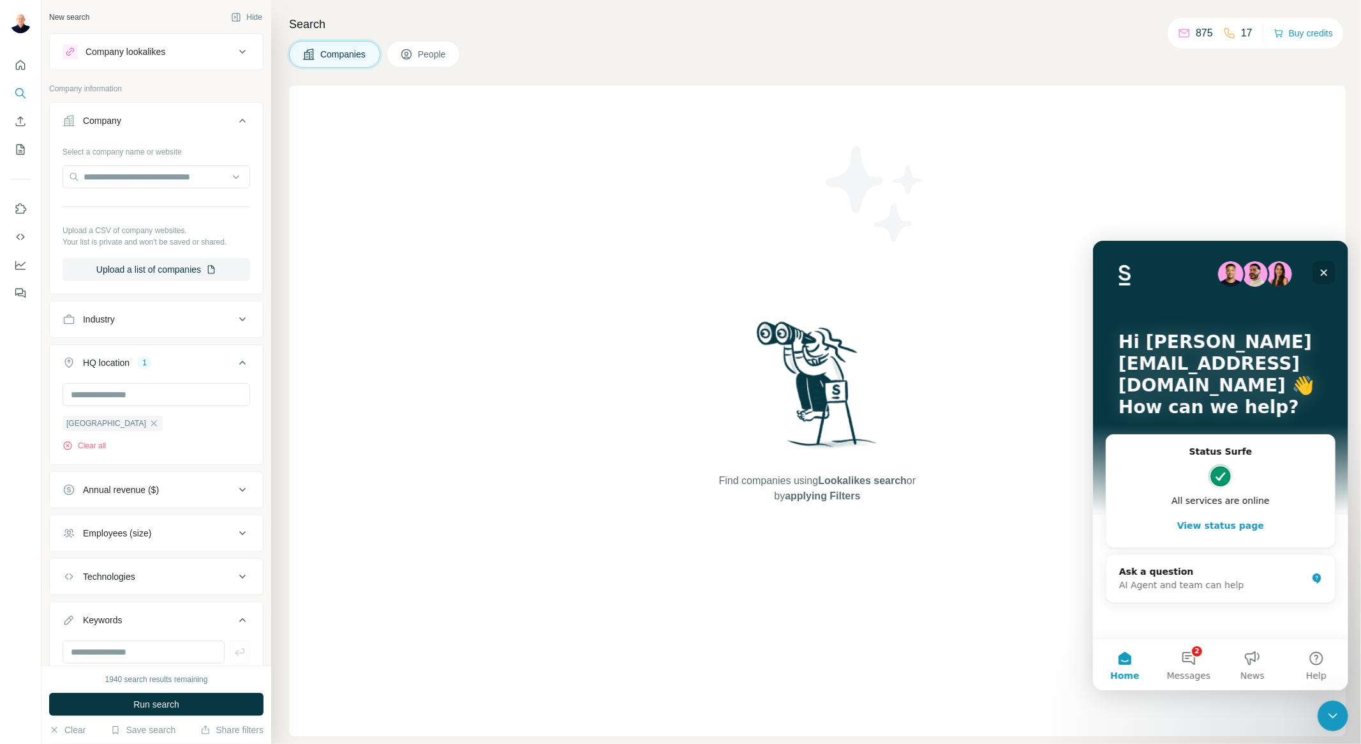
click at [1321, 270] on icon "Close" at bounding box center [1324, 272] width 10 height 10
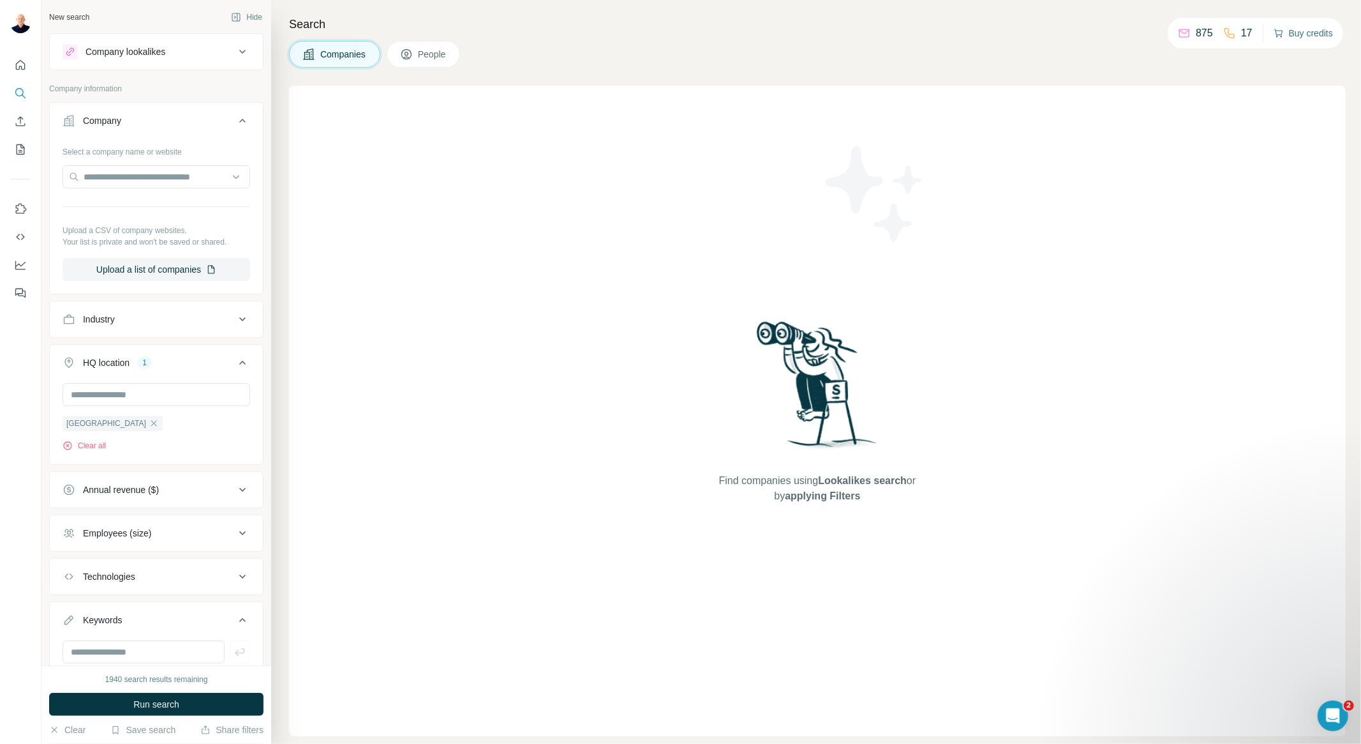
click at [1302, 29] on button "Buy credits" at bounding box center [1303, 33] width 59 height 18
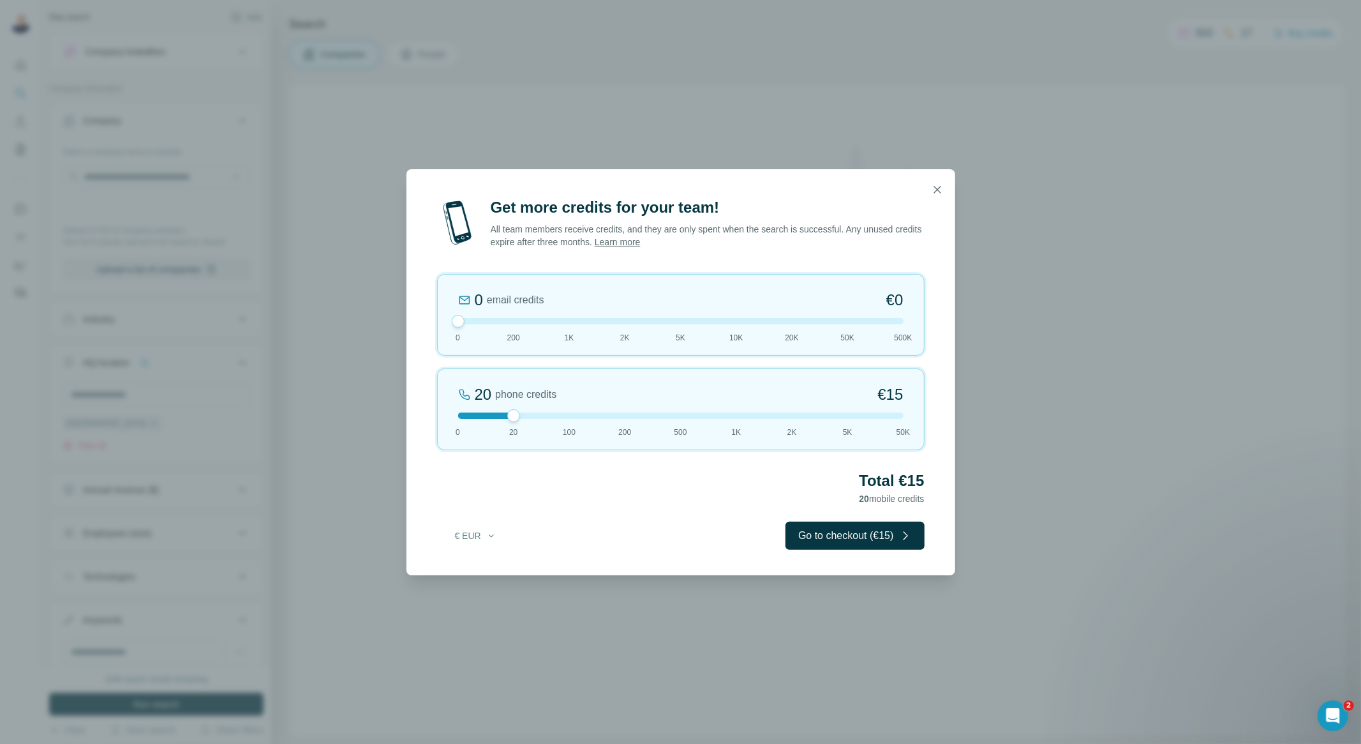
drag, startPoint x: 511, startPoint y: 321, endPoint x: 333, endPoint y: 317, distance: 177.5
click at [334, 317] on div "Get more credits for your team! All team members receive credits, and they are …" at bounding box center [680, 372] width 1361 height 744
click at [932, 191] on icon "button" at bounding box center [937, 189] width 13 height 13
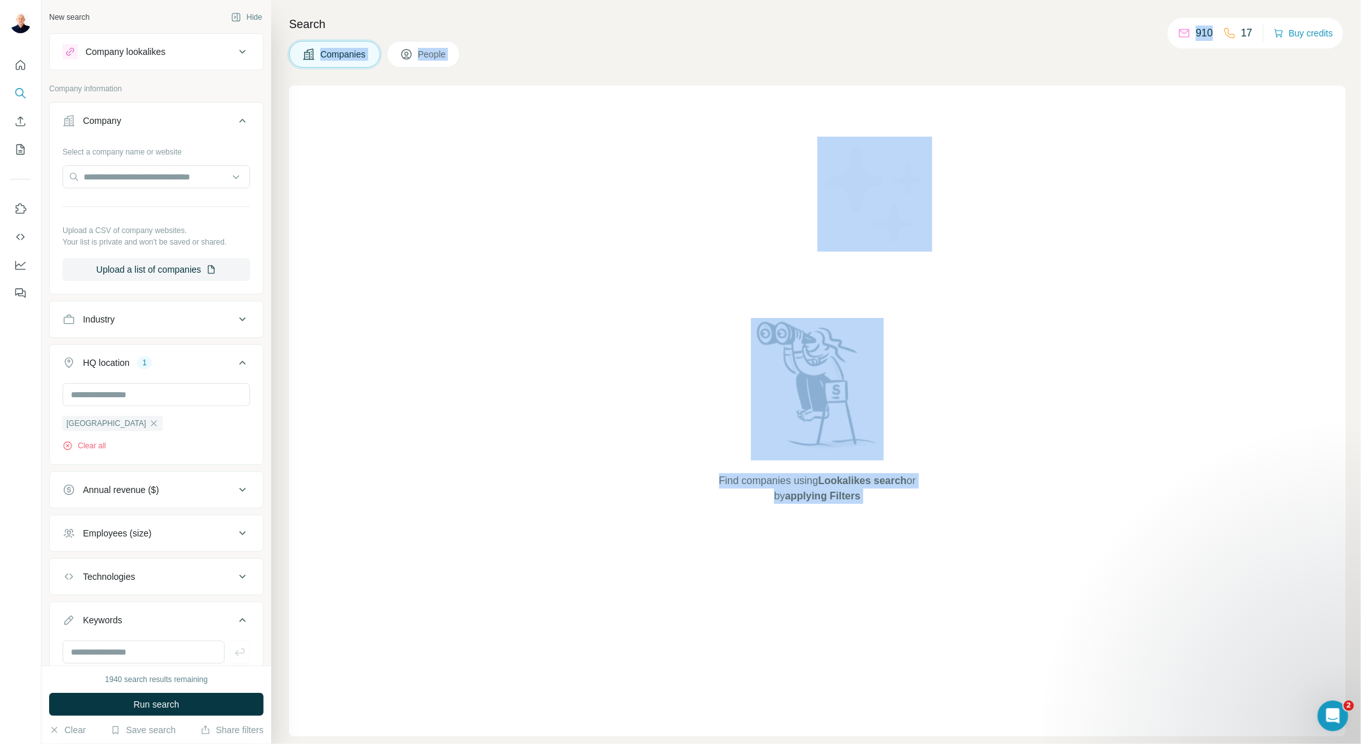
drag, startPoint x: 1208, startPoint y: 34, endPoint x: 1158, endPoint y: 36, distance: 49.2
click at [1158, 36] on div "New search Hide Company lookalikes Company information Company Select a company…" at bounding box center [701, 372] width 1320 height 744
click at [1135, 222] on div "Find companies using Lookalikes search or by applying Filters" at bounding box center [817, 411] width 1057 height 650
click at [1259, 238] on div "Find companies using Lookalikes search or by applying Filters" at bounding box center [817, 411] width 1057 height 650
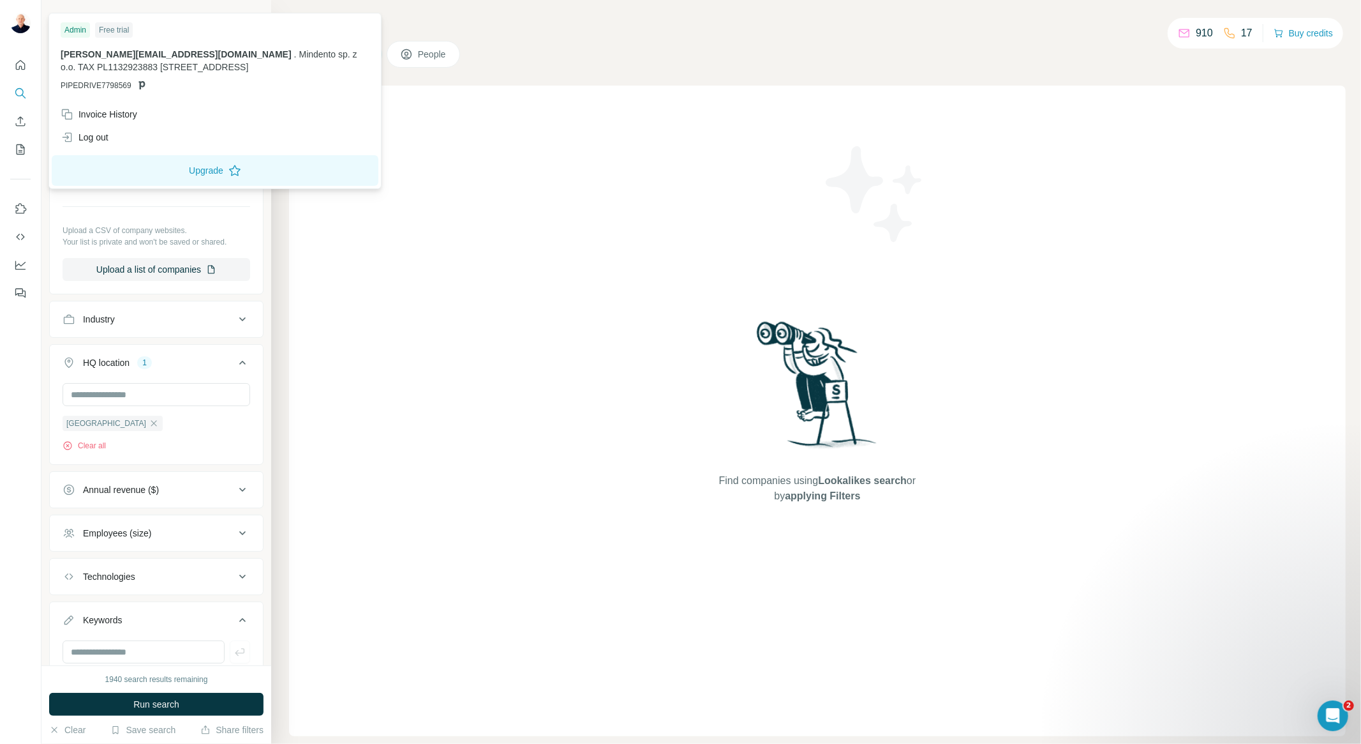
click at [20, 23] on img at bounding box center [20, 23] width 20 height 20
click at [563, 394] on div "Find companies using Lookalikes search or by applying Filters" at bounding box center [817, 411] width 1057 height 650
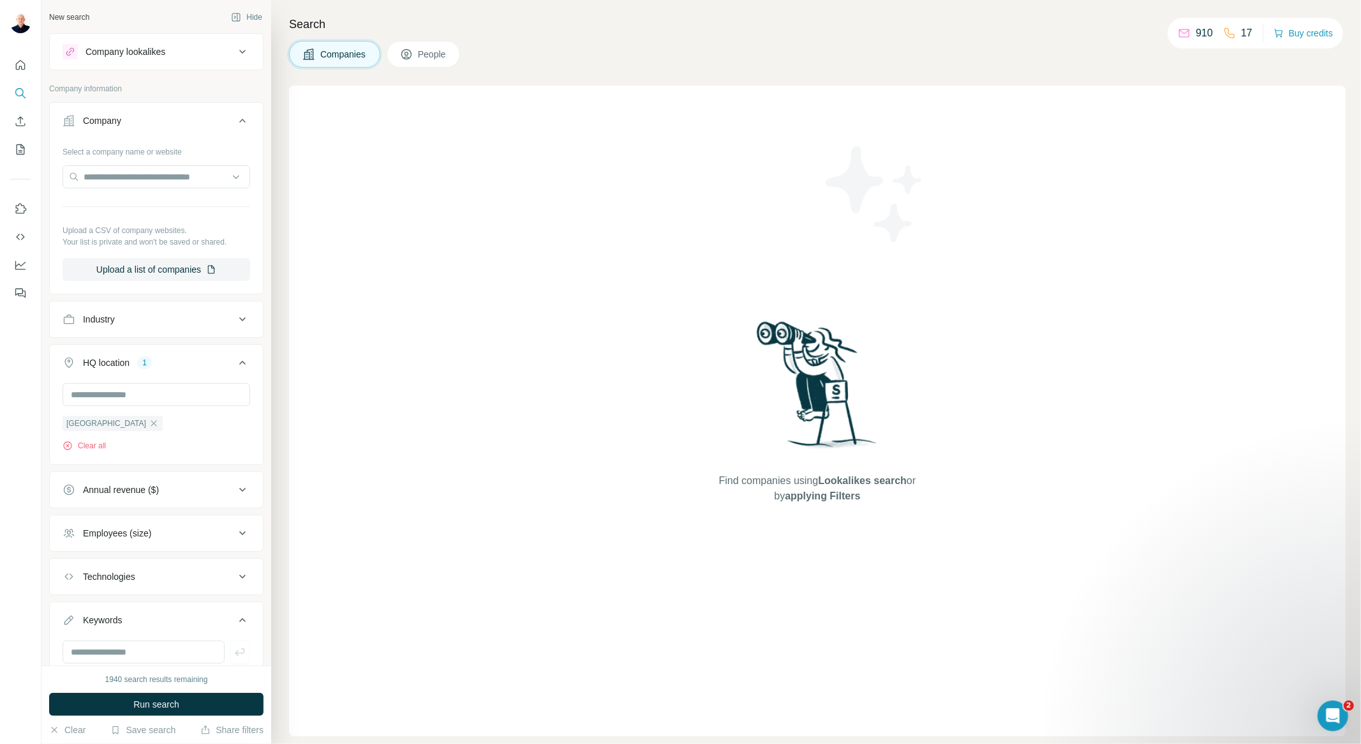
click at [480, 171] on div "Find companies using Lookalikes search or by applying Filters" at bounding box center [817, 411] width 1057 height 650
